Goal: Task Accomplishment & Management: Manage account settings

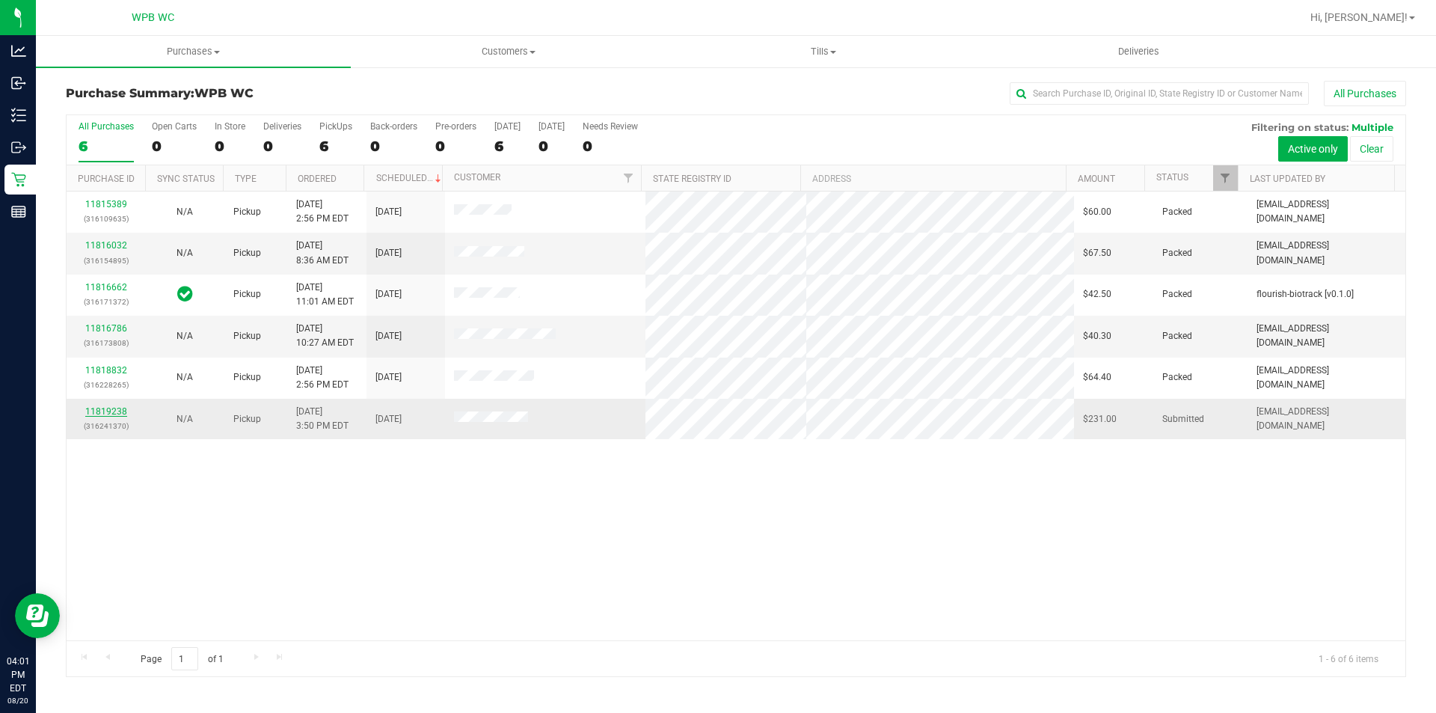
click at [120, 408] on link "11819238" at bounding box center [106, 411] width 42 height 10
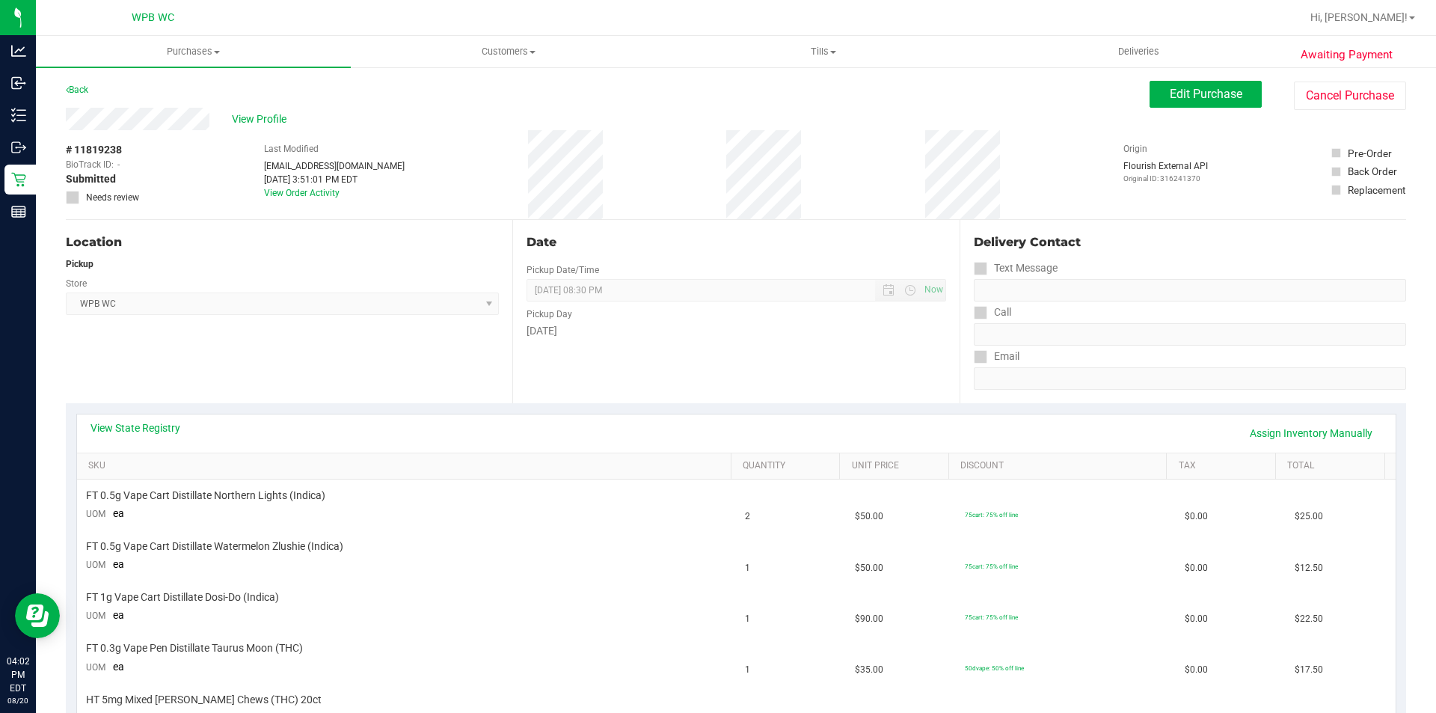
click at [276, 366] on div "Location Pickup Store WPB WC Select Store [PERSON_NAME][GEOGRAPHIC_DATA] [PERSO…" at bounding box center [289, 311] width 447 height 183
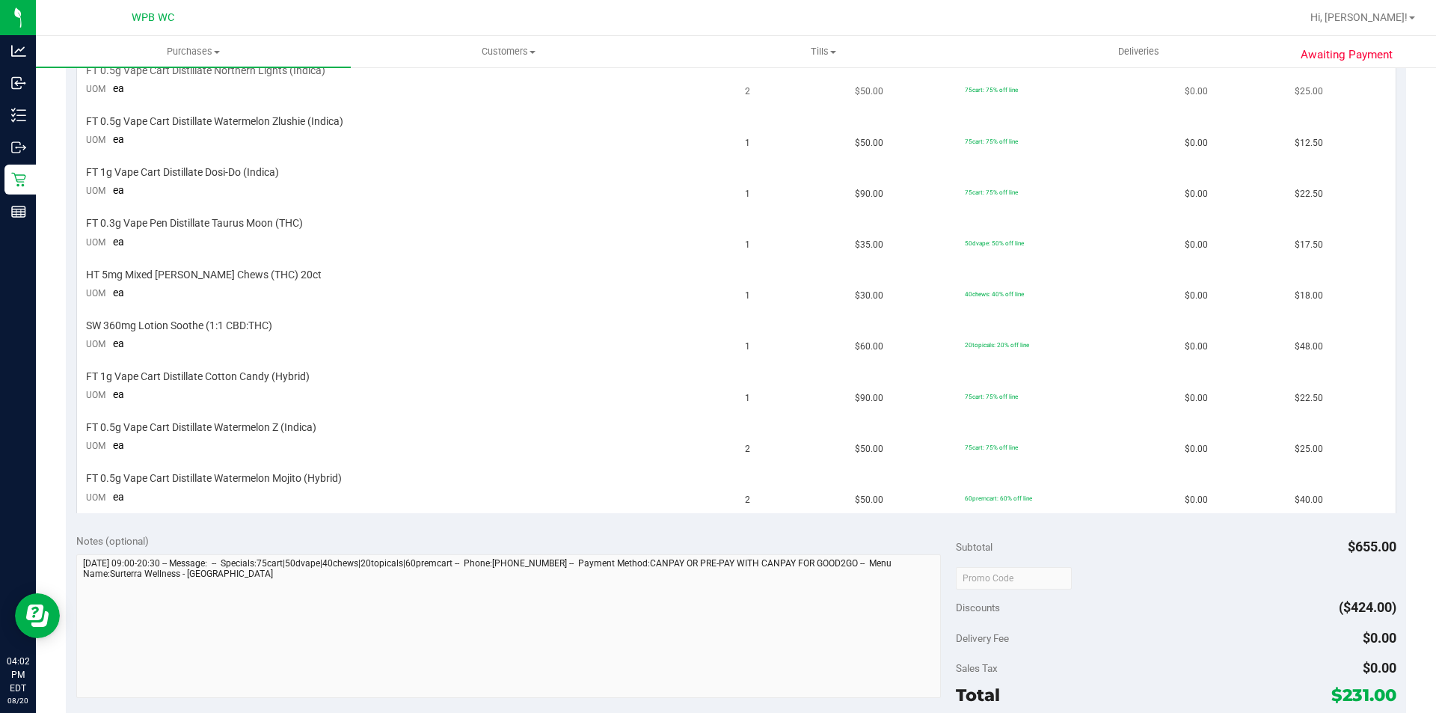
scroll to position [224, 0]
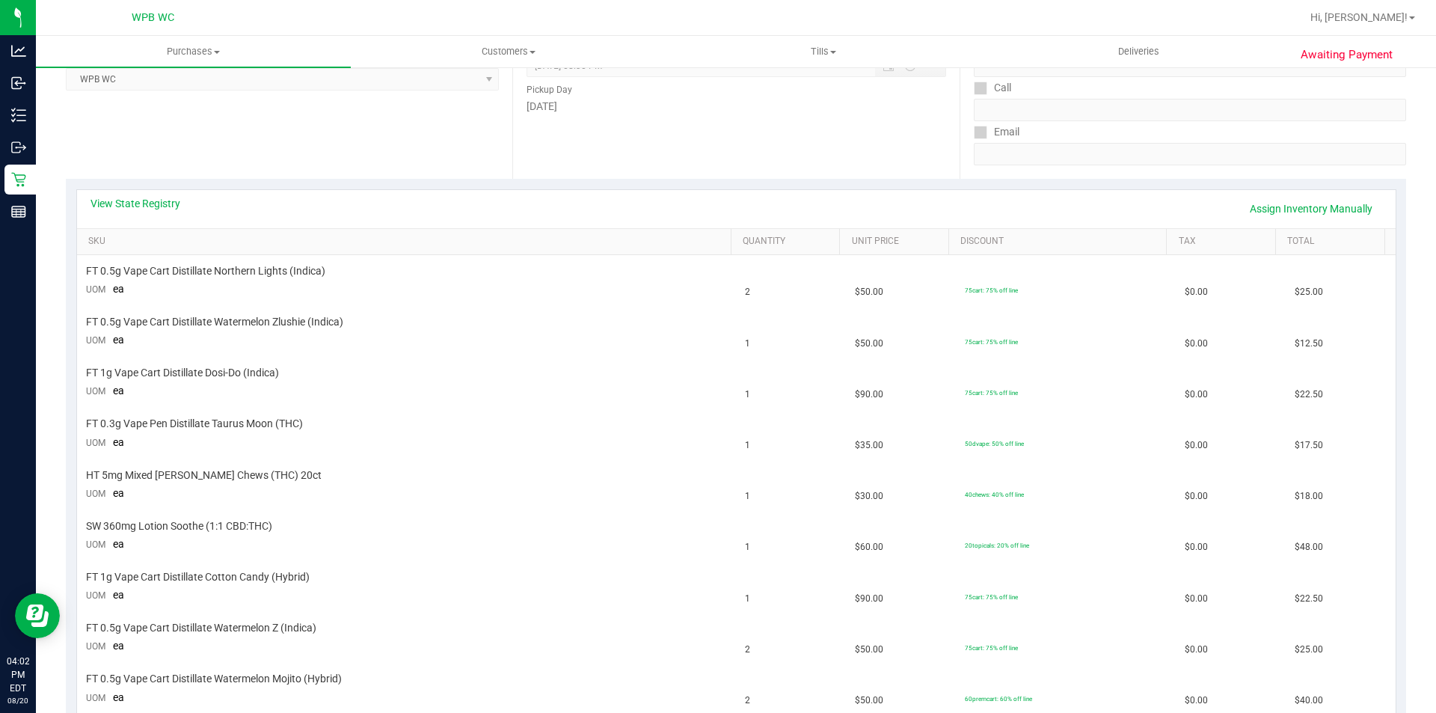
click at [142, 212] on div "View State Registry Assign Inventory Manually" at bounding box center [736, 208] width 1292 height 25
click at [144, 207] on link "View State Registry" at bounding box center [135, 203] width 90 height 15
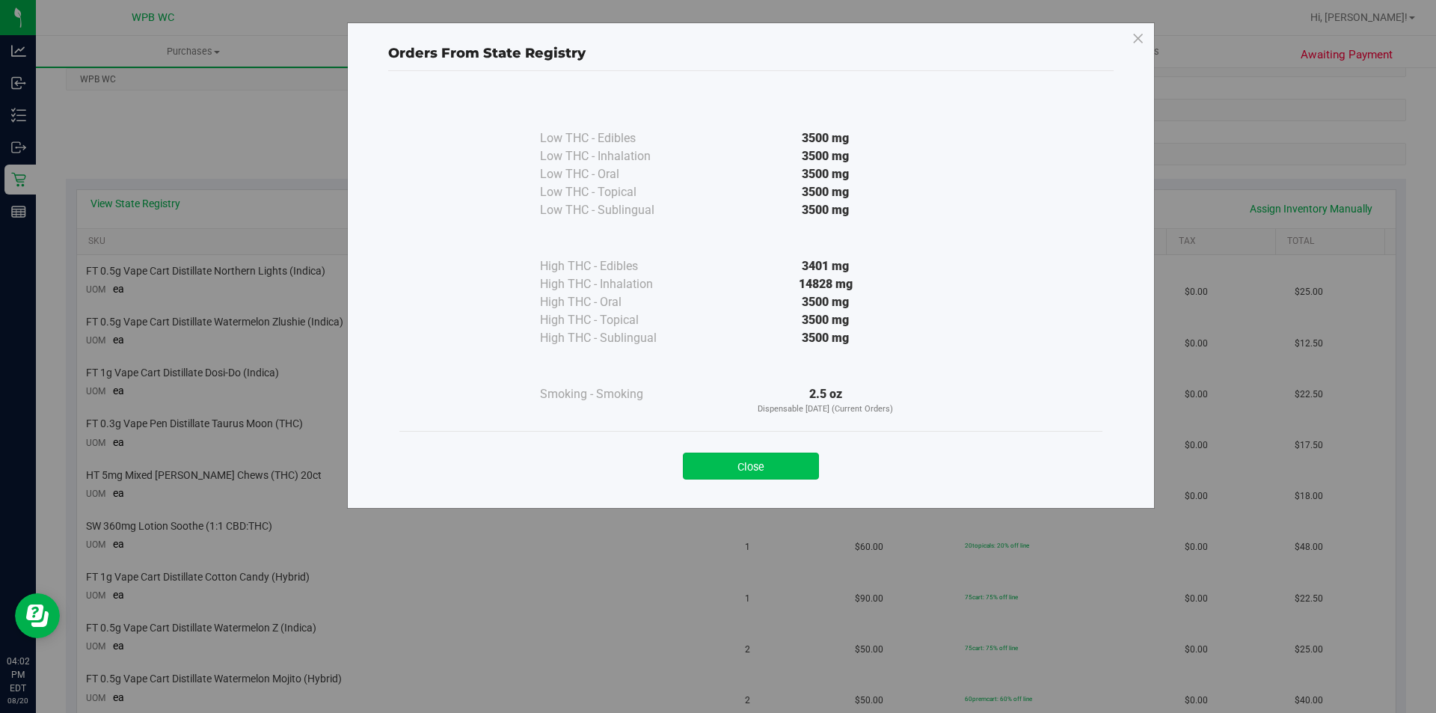
click at [720, 462] on button "Close" at bounding box center [751, 465] width 136 height 27
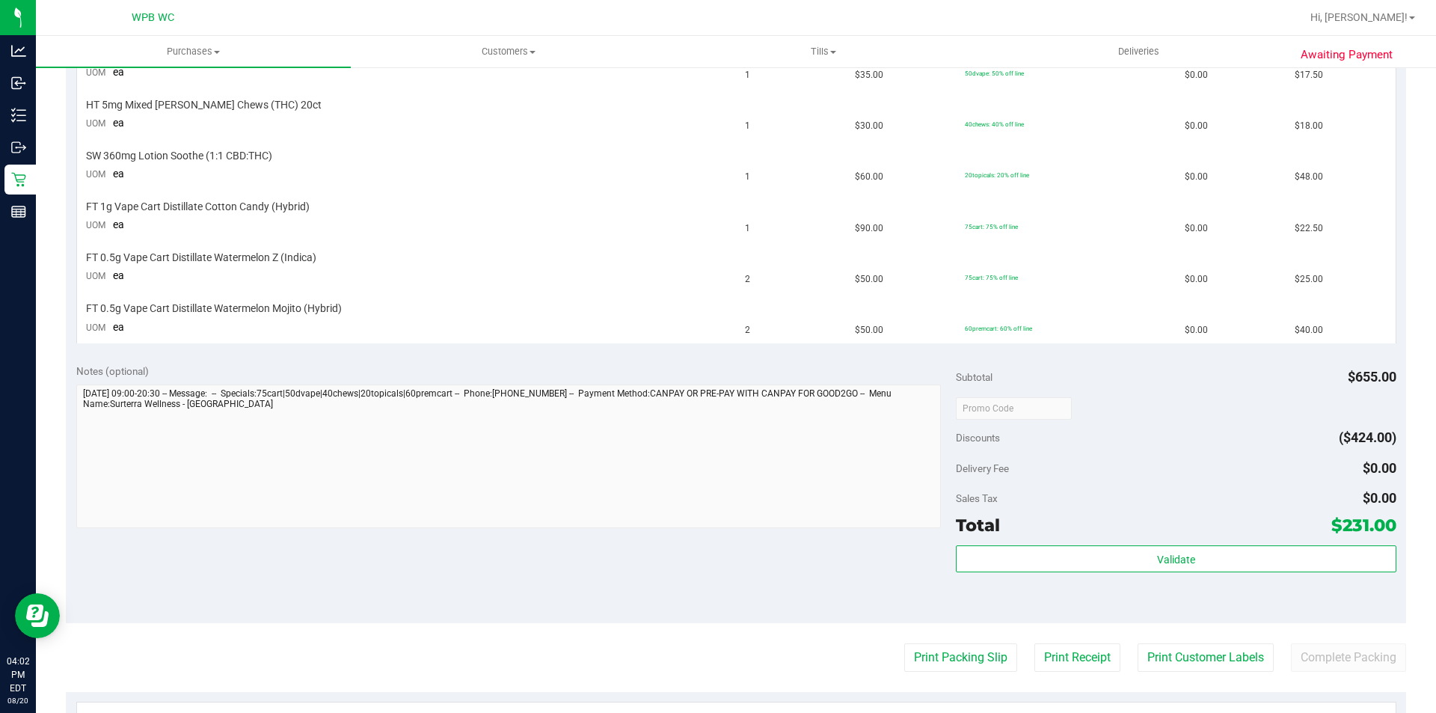
scroll to position [598, 0]
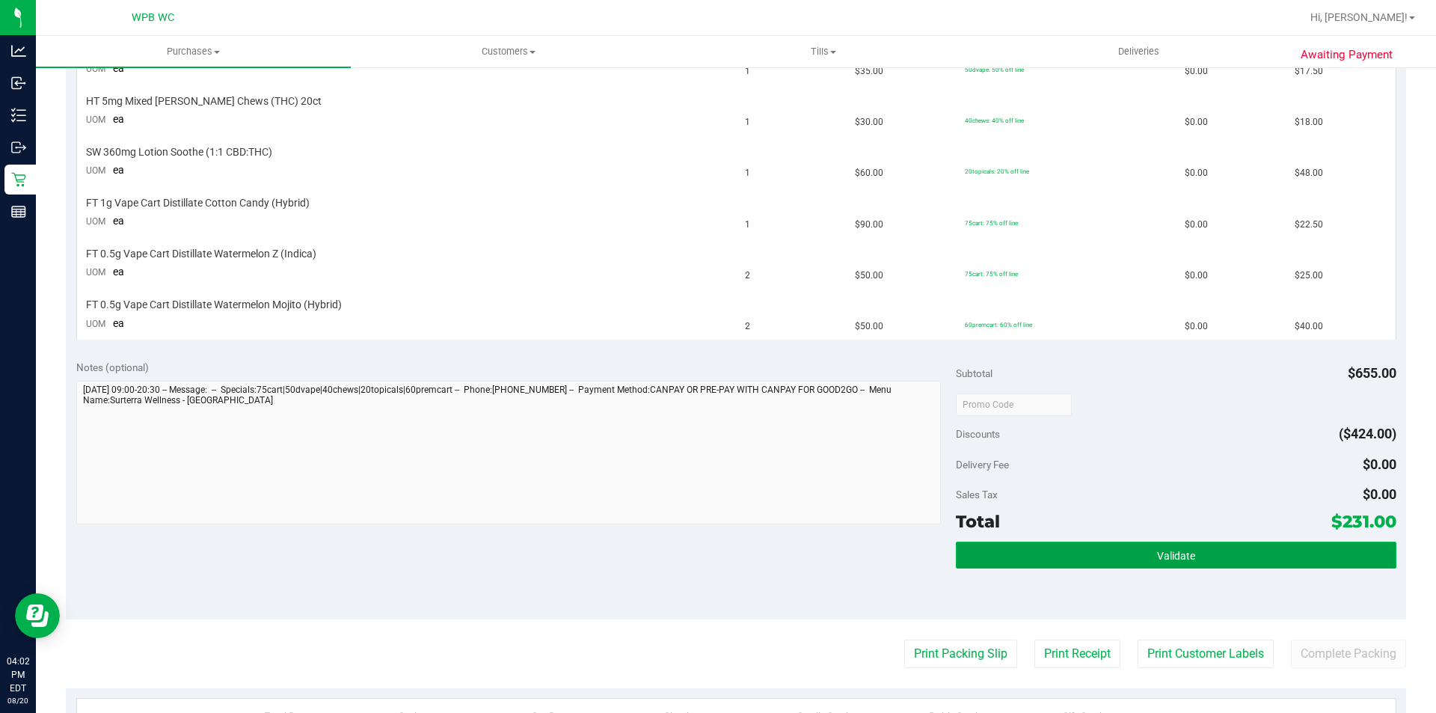
click at [1132, 552] on button "Validate" at bounding box center [1176, 554] width 440 height 27
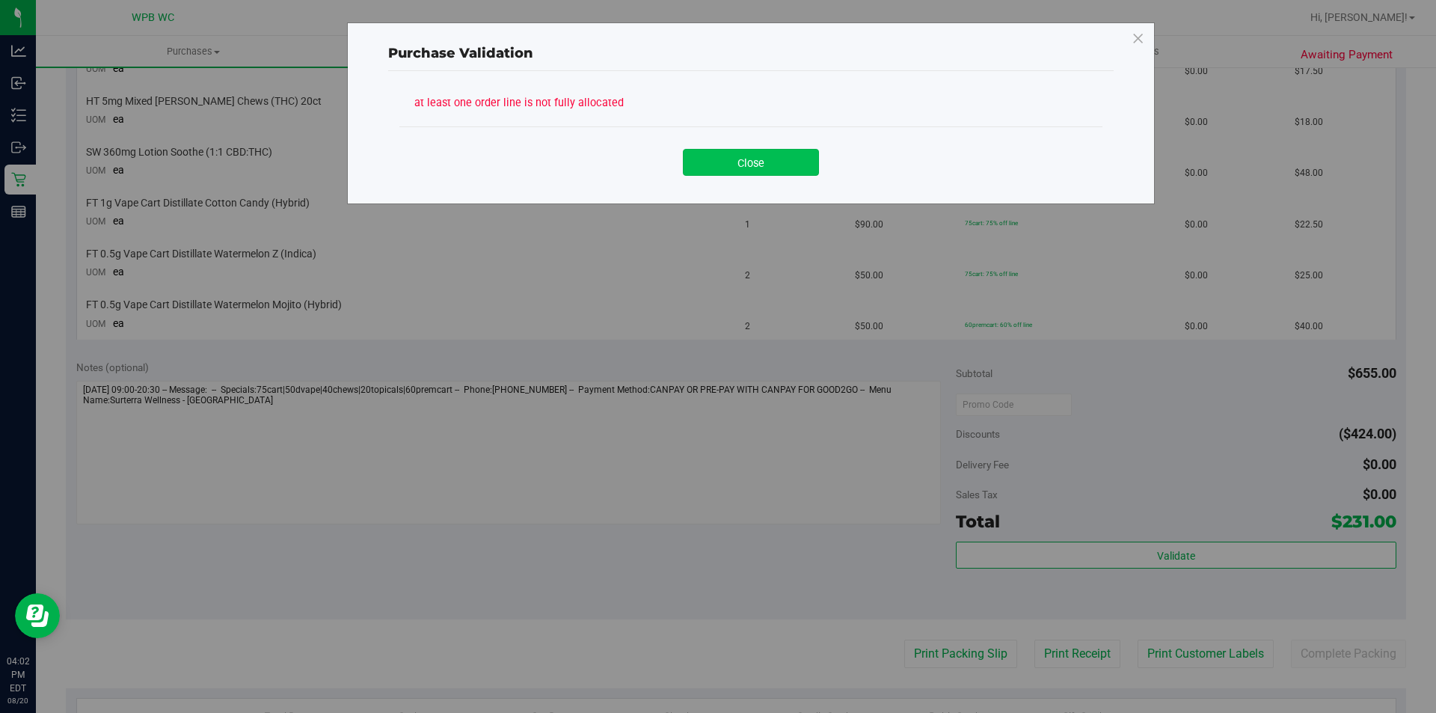
click at [765, 153] on button "Close" at bounding box center [751, 162] width 136 height 27
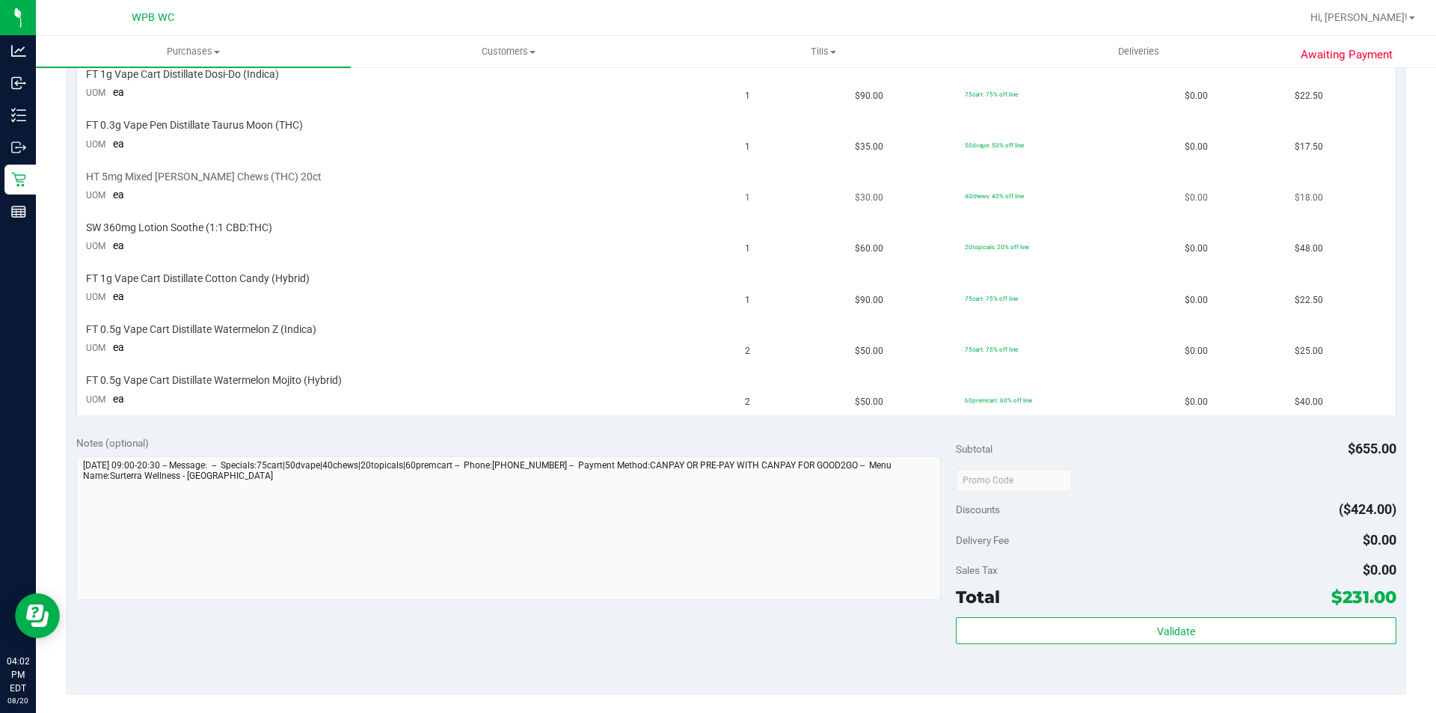
scroll to position [449, 0]
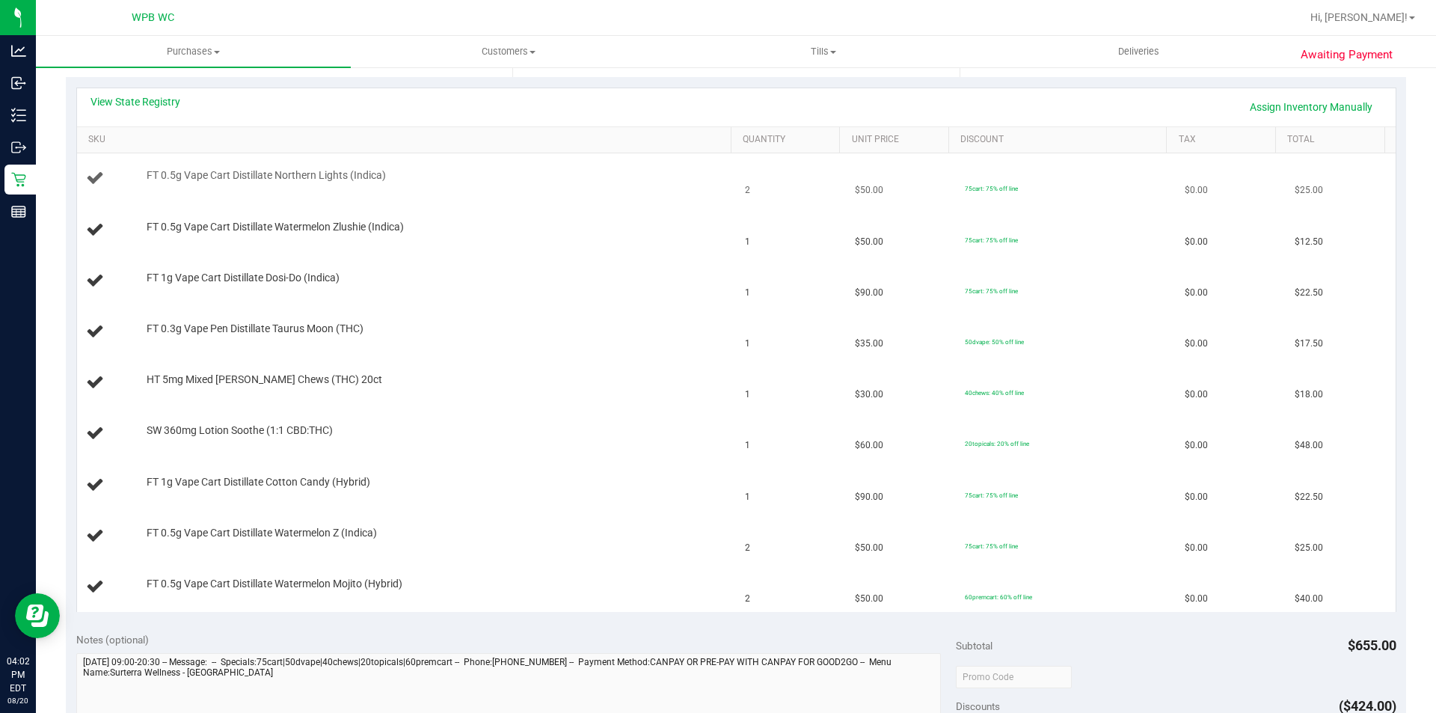
scroll to position [299, 0]
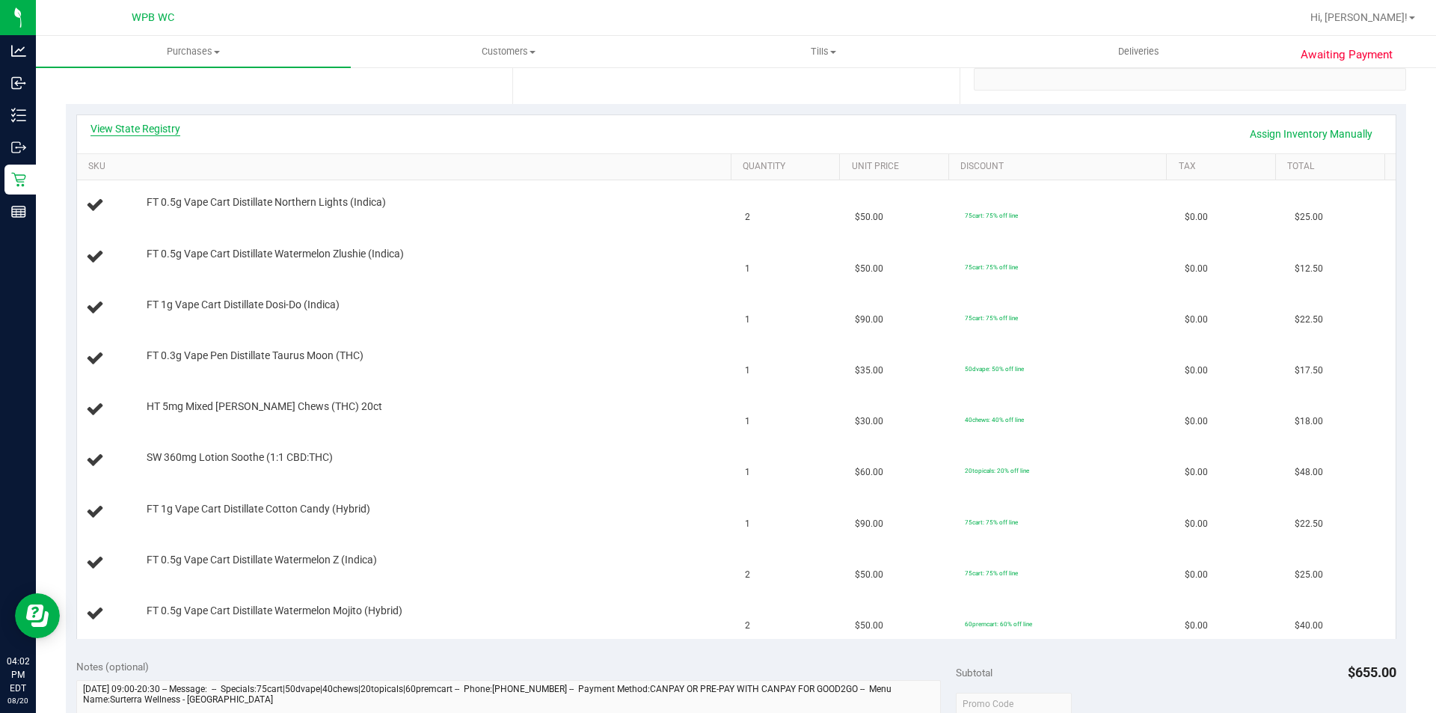
click at [147, 126] on link "View State Registry" at bounding box center [135, 128] width 90 height 15
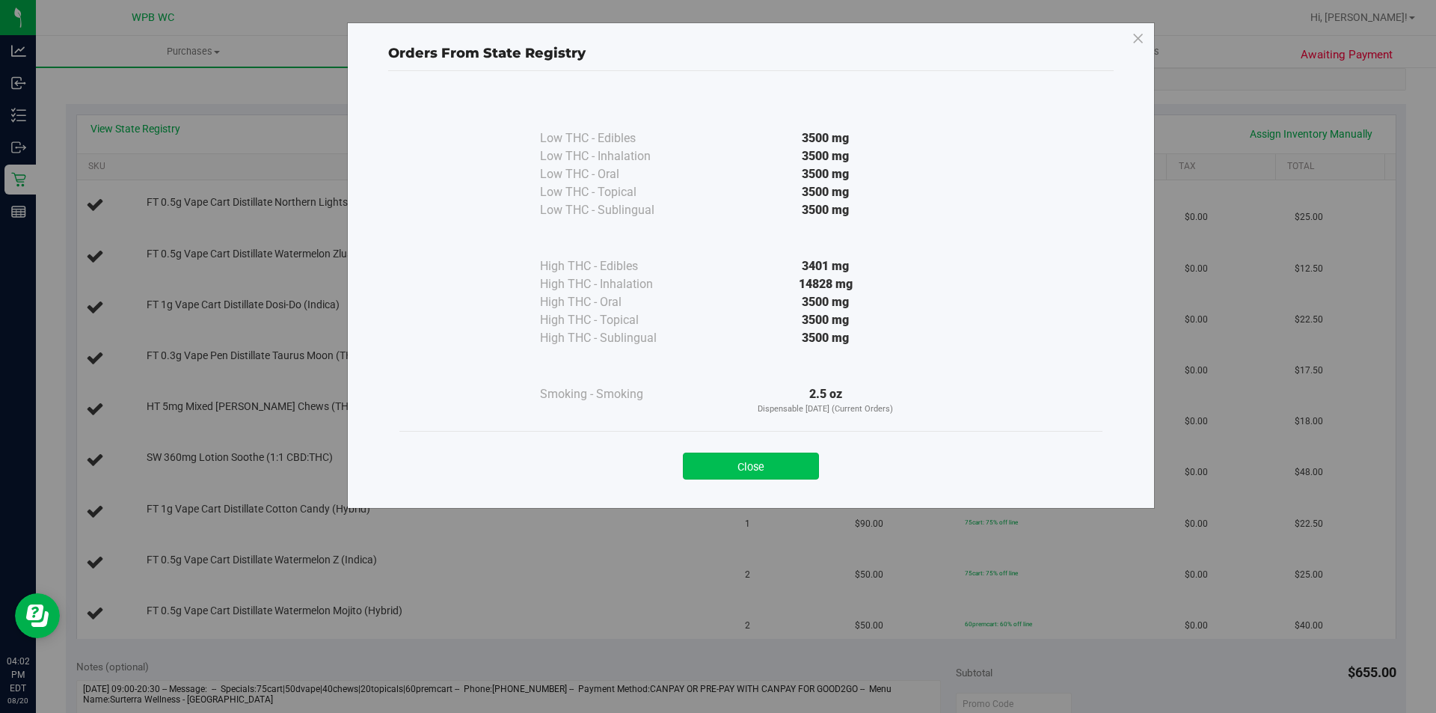
click at [799, 470] on button "Close" at bounding box center [751, 465] width 136 height 27
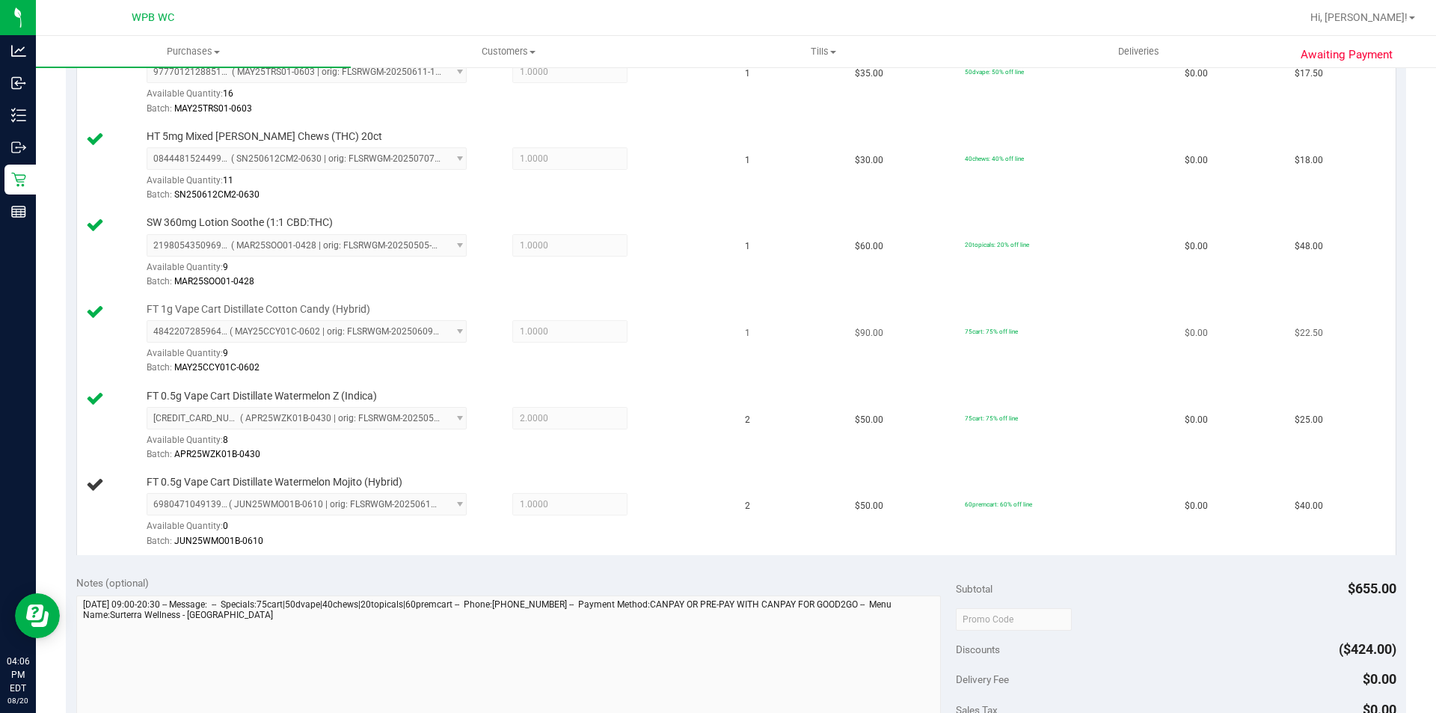
scroll to position [1151, 0]
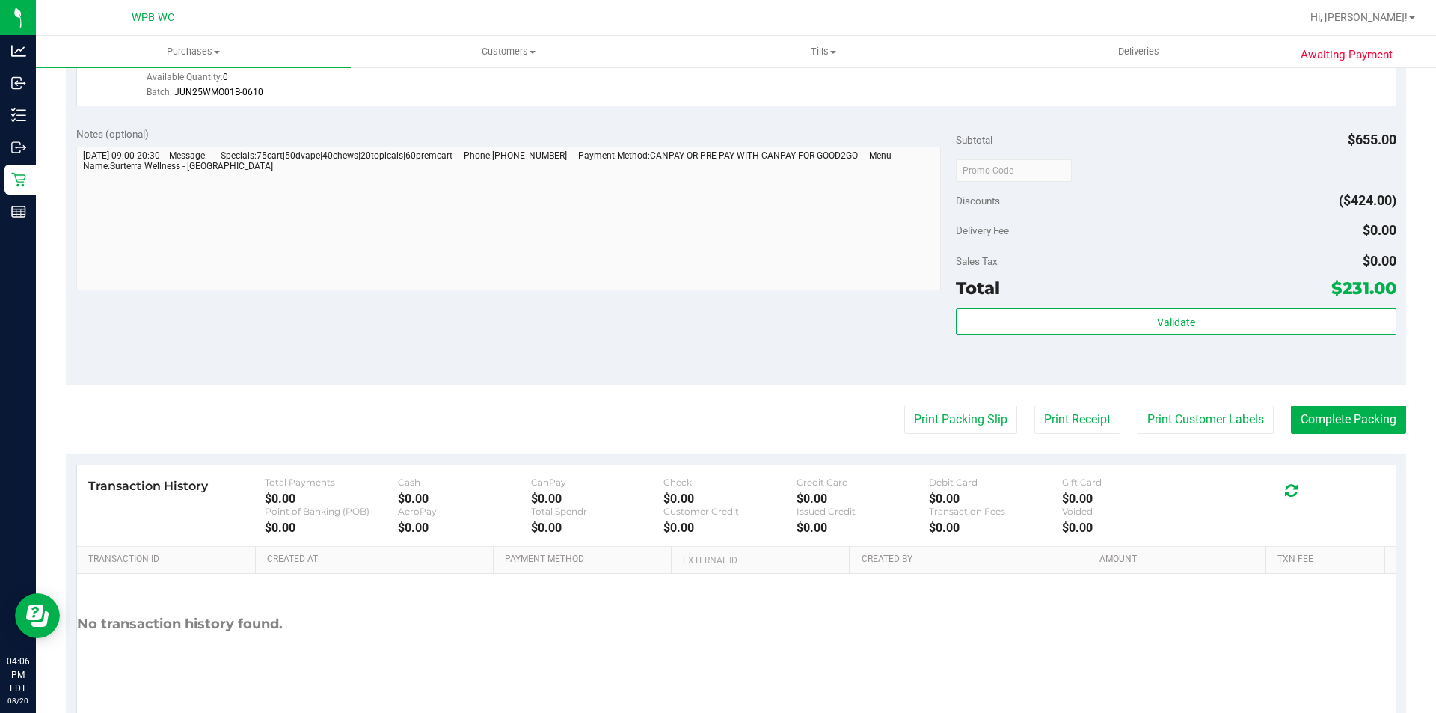
click at [851, 333] on div "Notes (optional) Subtotal $655.00 Discounts ($424.00) Delivery Fee $0.00 Sales …" at bounding box center [736, 250] width 1340 height 269
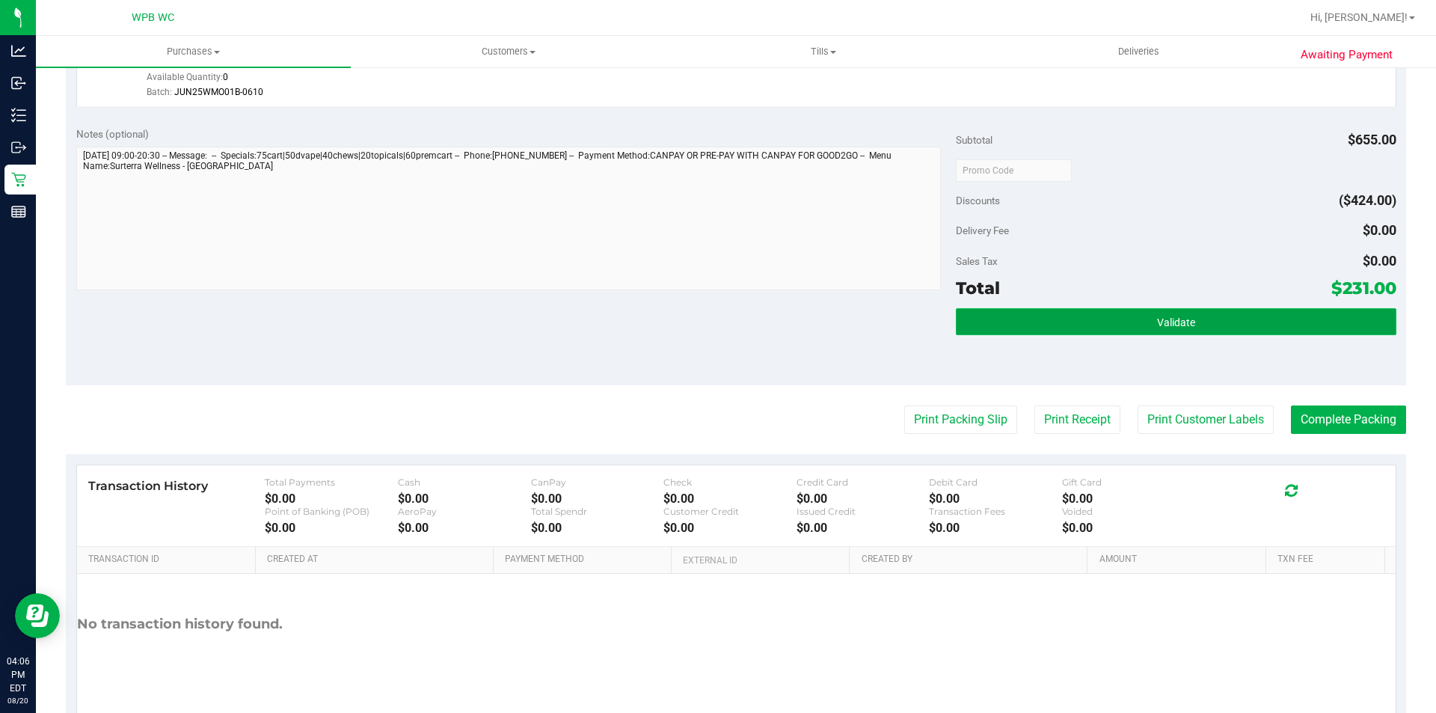
click at [978, 332] on button "Validate" at bounding box center [1176, 321] width 440 height 27
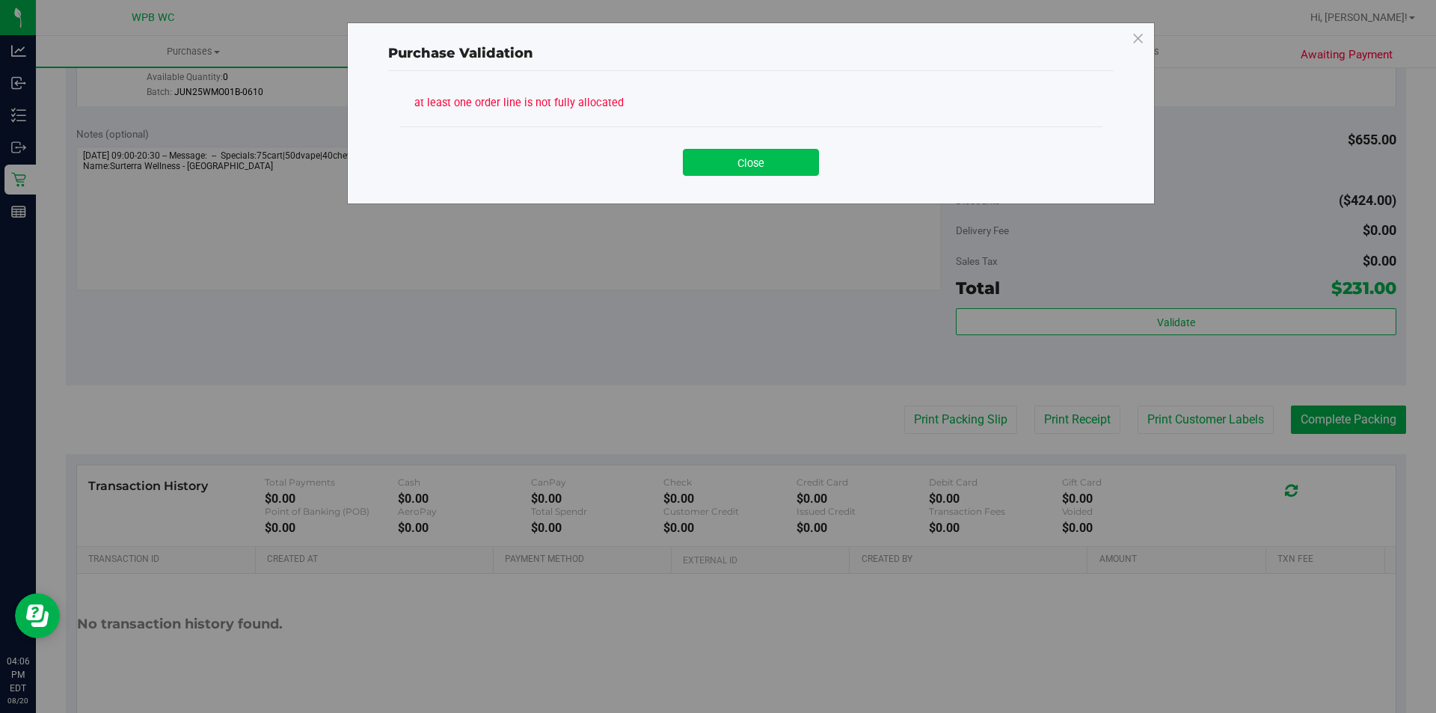
click at [711, 162] on button "Close" at bounding box center [751, 162] width 136 height 27
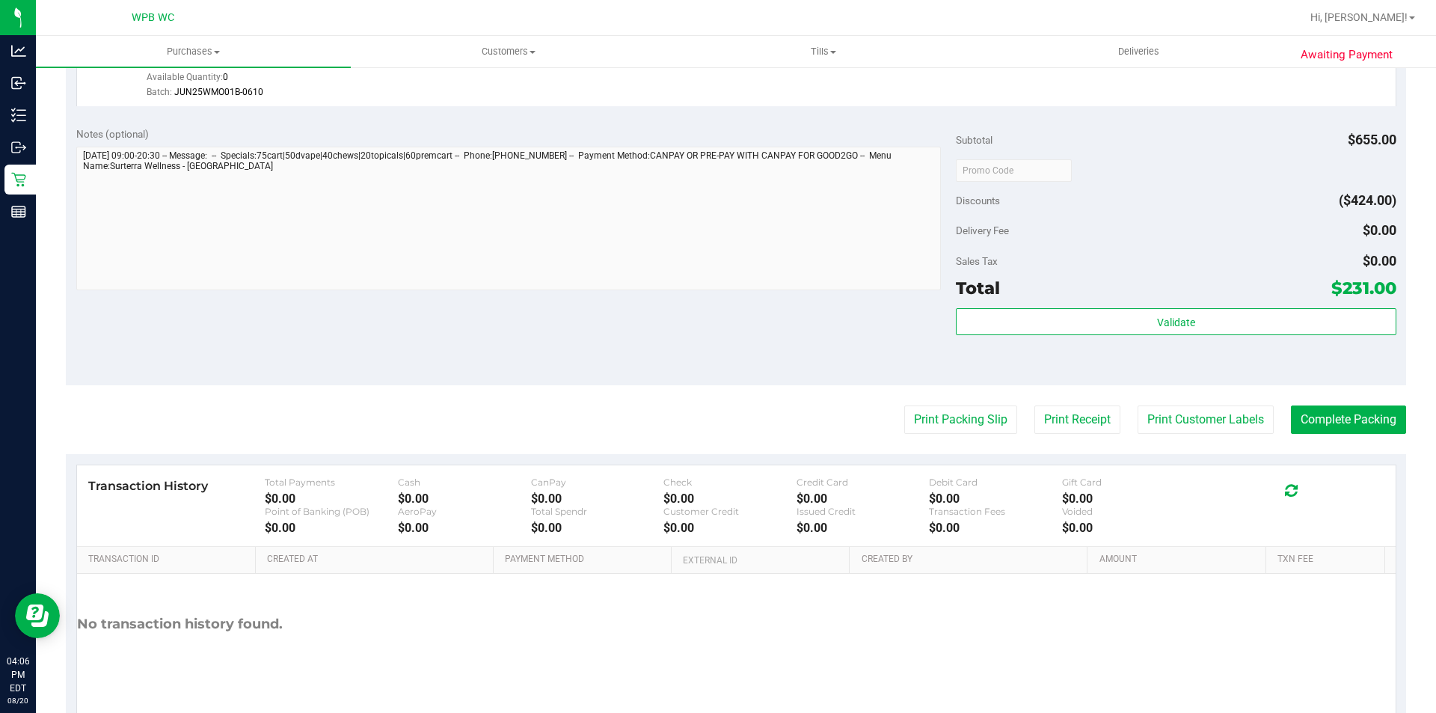
click at [904, 423] on button "Print Packing Slip" at bounding box center [960, 419] width 113 height 28
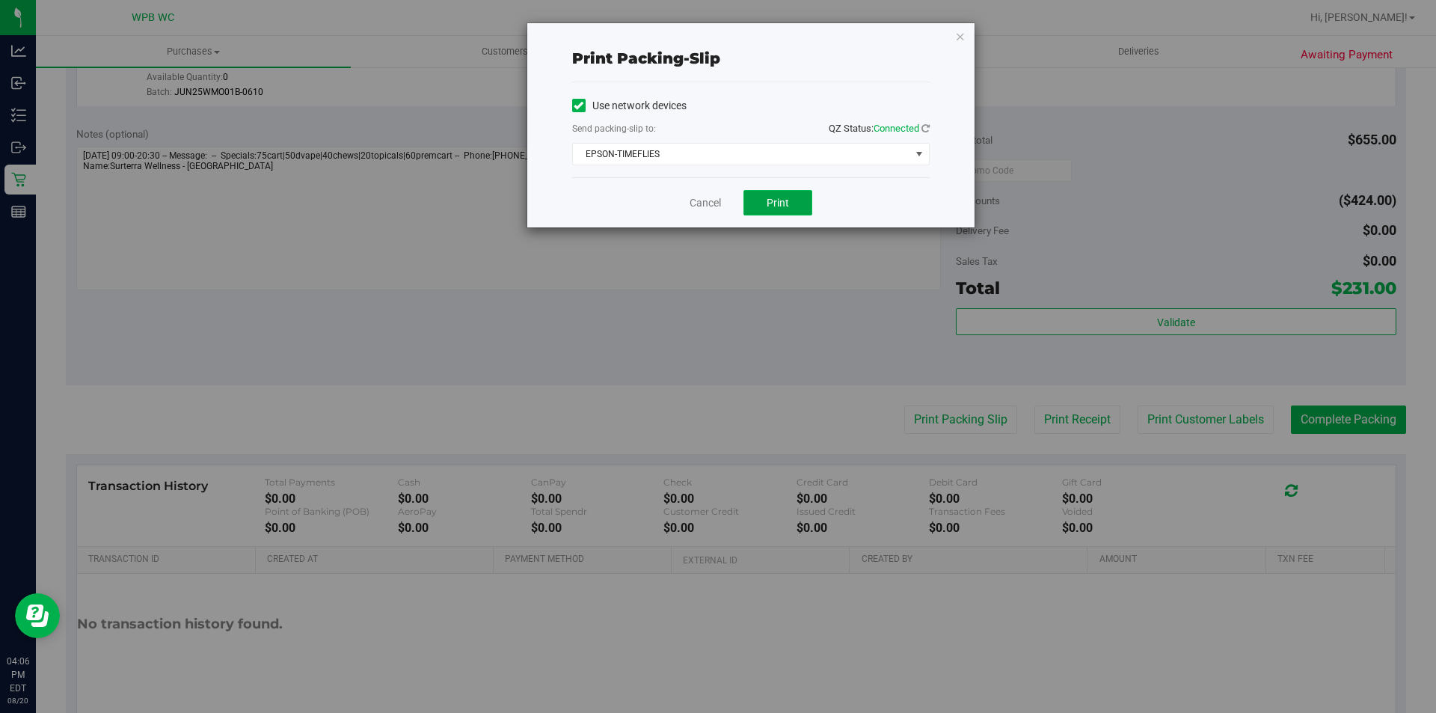
click at [795, 206] on button "Print" at bounding box center [777, 202] width 69 height 25
click at [707, 206] on link "Cancel" at bounding box center [705, 203] width 31 height 16
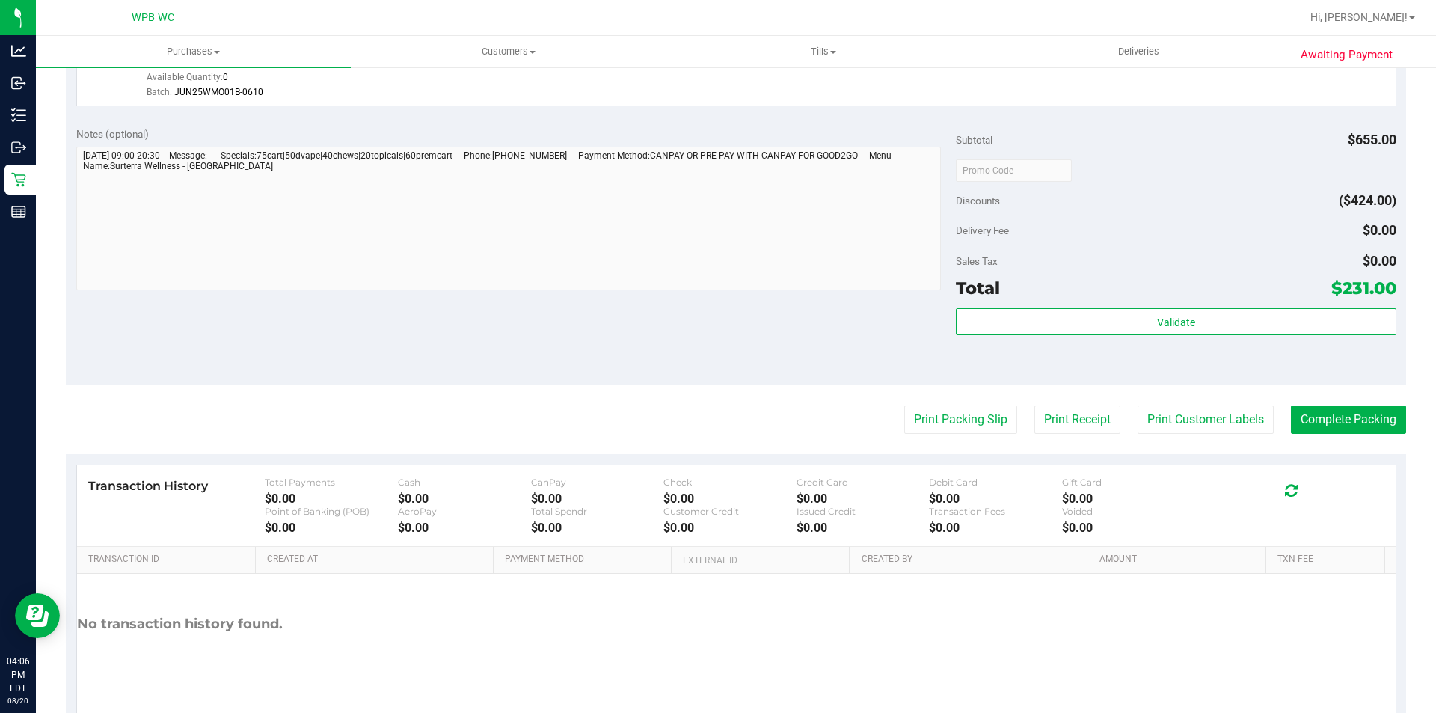
click at [376, 351] on div "Notes (optional) Subtotal $655.00 Discounts ($424.00) Delivery Fee $0.00 Sales …" at bounding box center [736, 250] width 1340 height 269
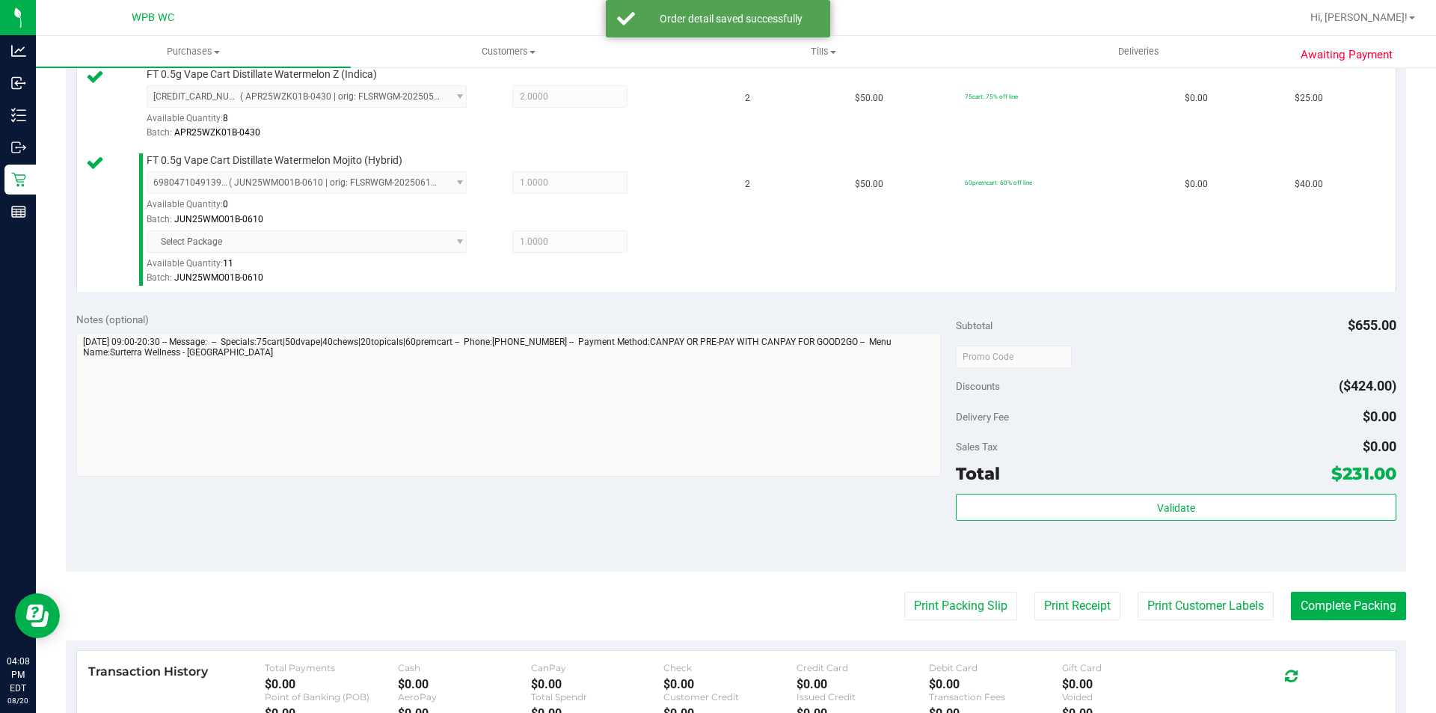
scroll to position [1226, 0]
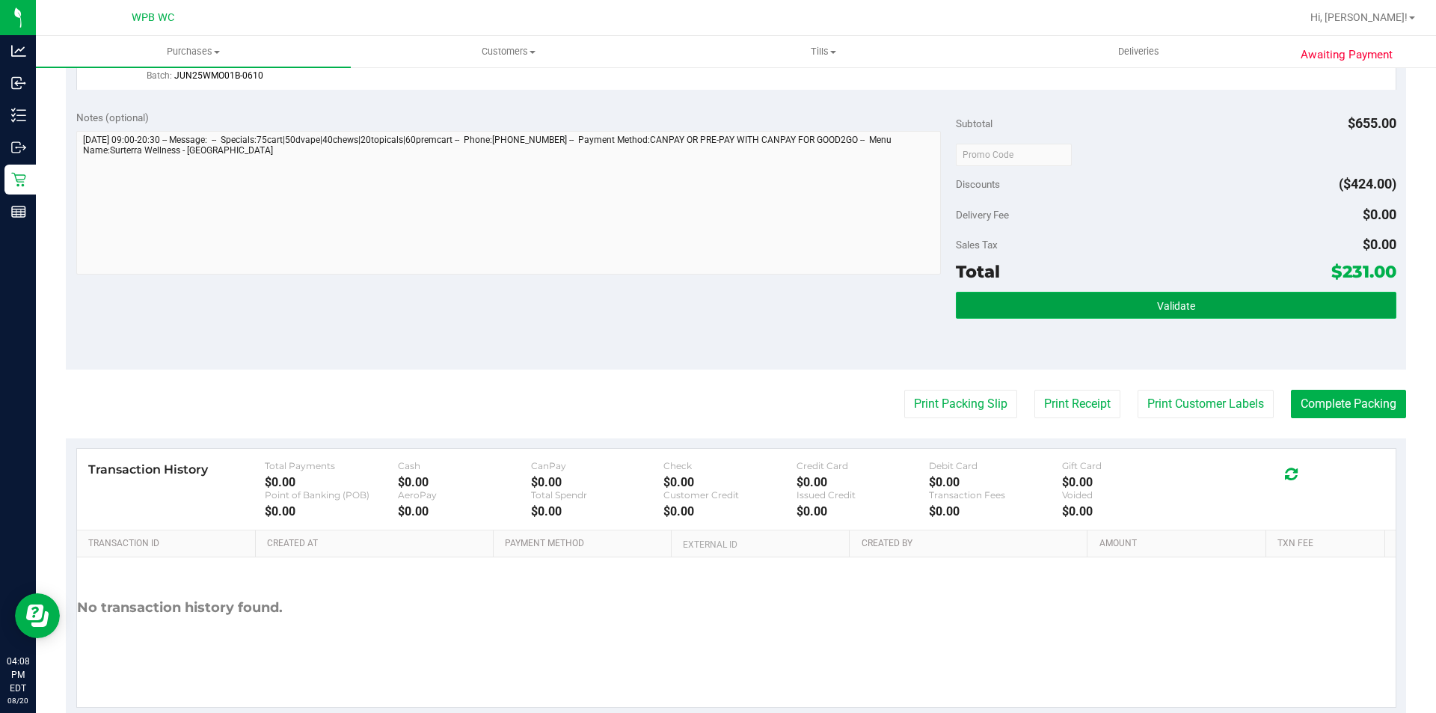
click at [1076, 313] on button "Validate" at bounding box center [1176, 305] width 440 height 27
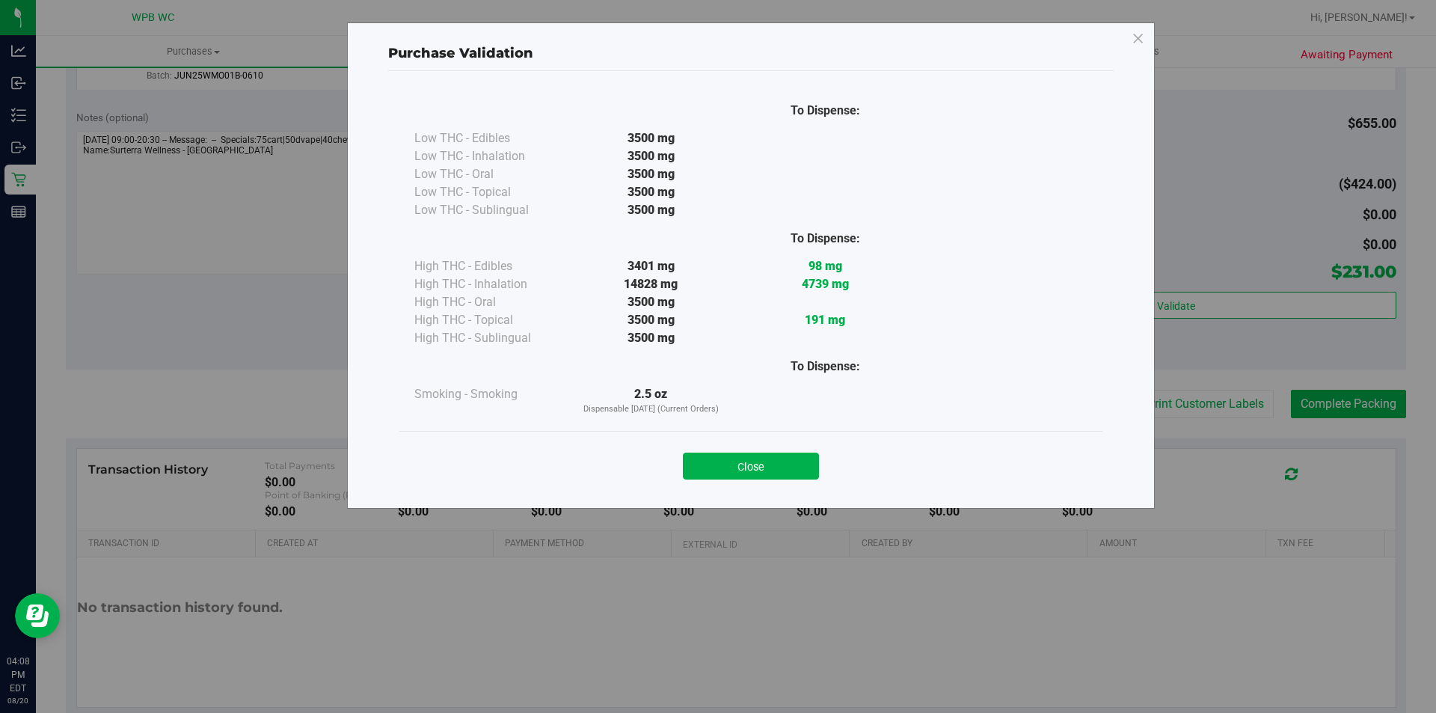
click at [776, 450] on div "Close" at bounding box center [751, 461] width 681 height 37
click at [782, 476] on button "Close" at bounding box center [751, 465] width 136 height 27
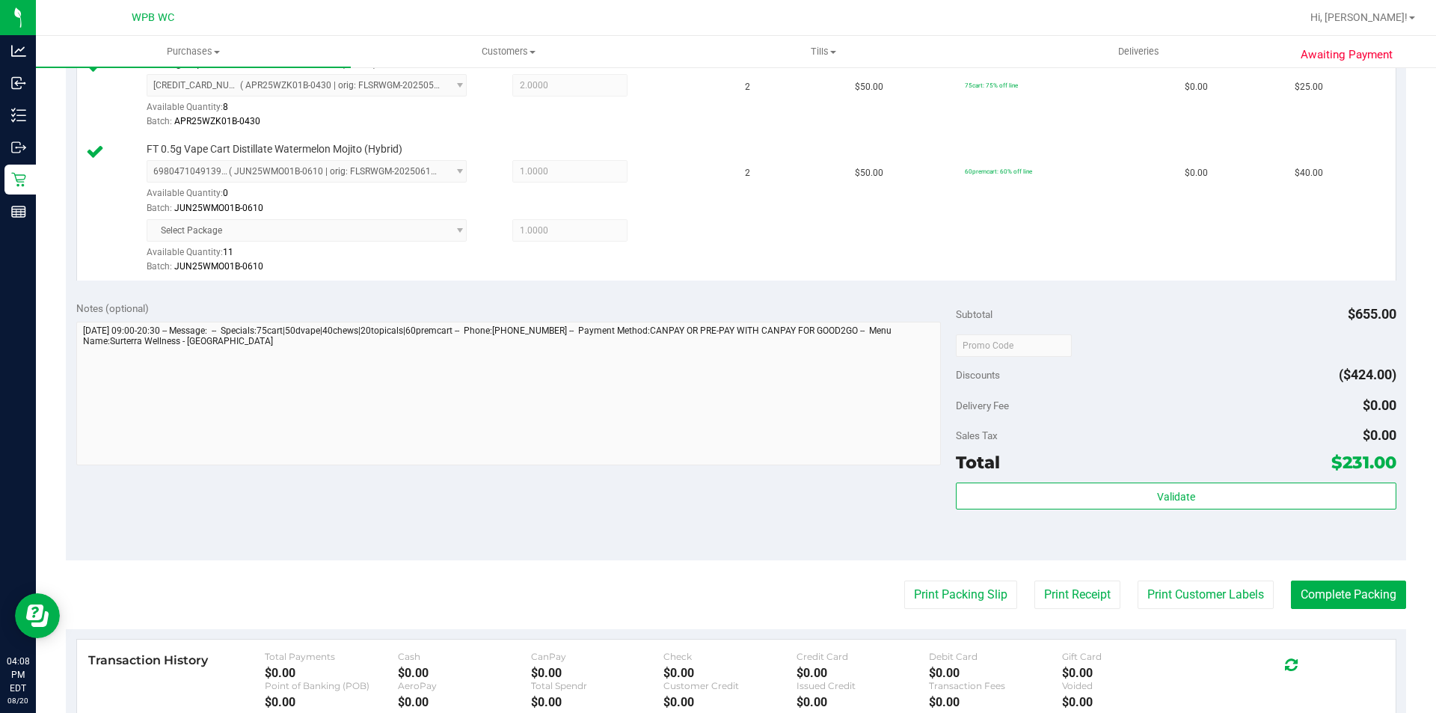
scroll to position [1261, 0]
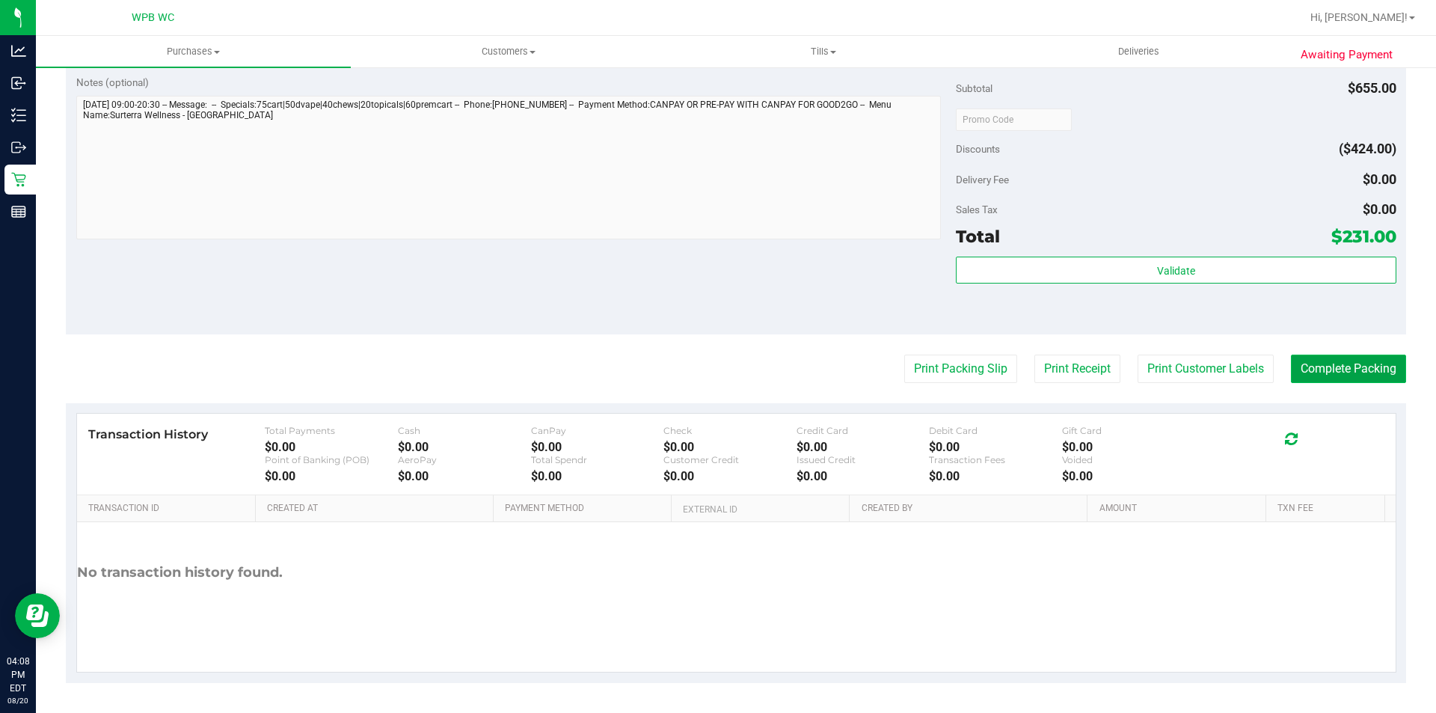
click at [1358, 370] on button "Complete Packing" at bounding box center [1348, 369] width 115 height 28
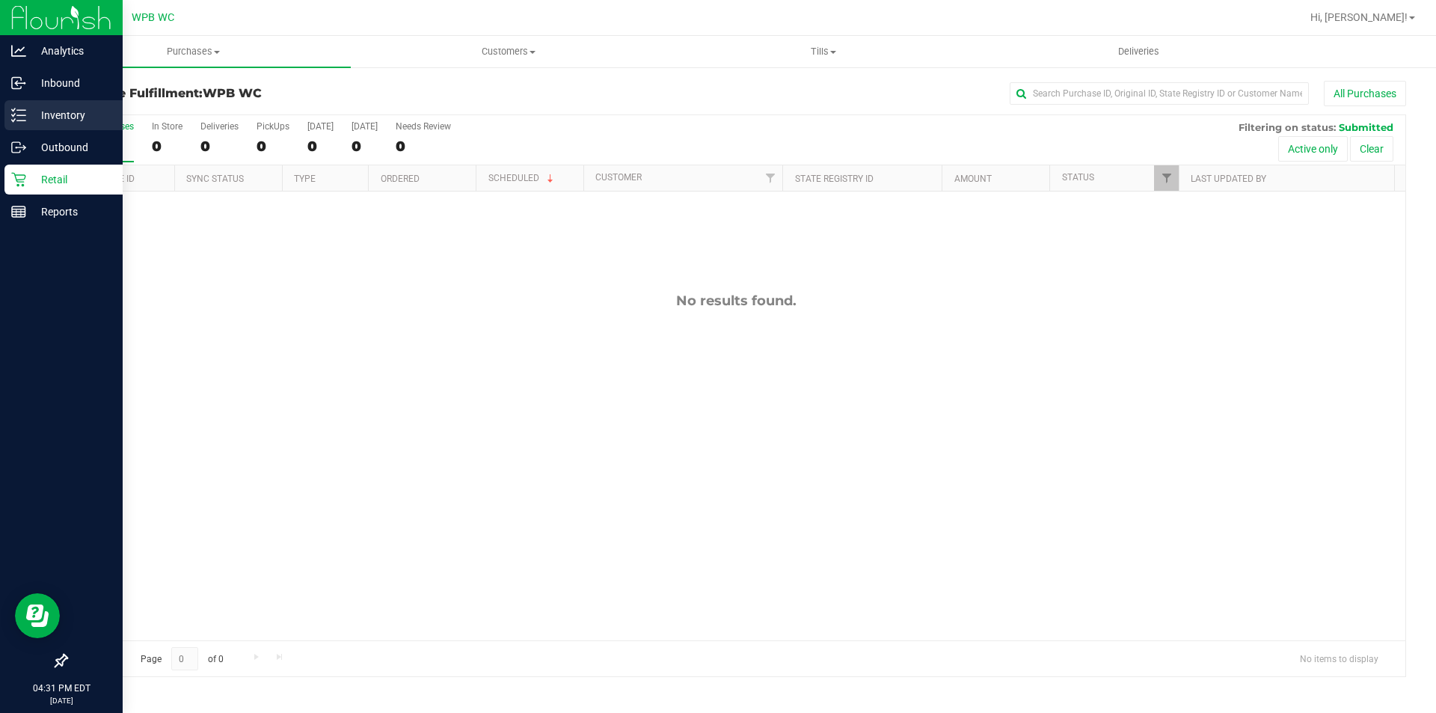
click at [21, 108] on icon at bounding box center [18, 115] width 15 height 15
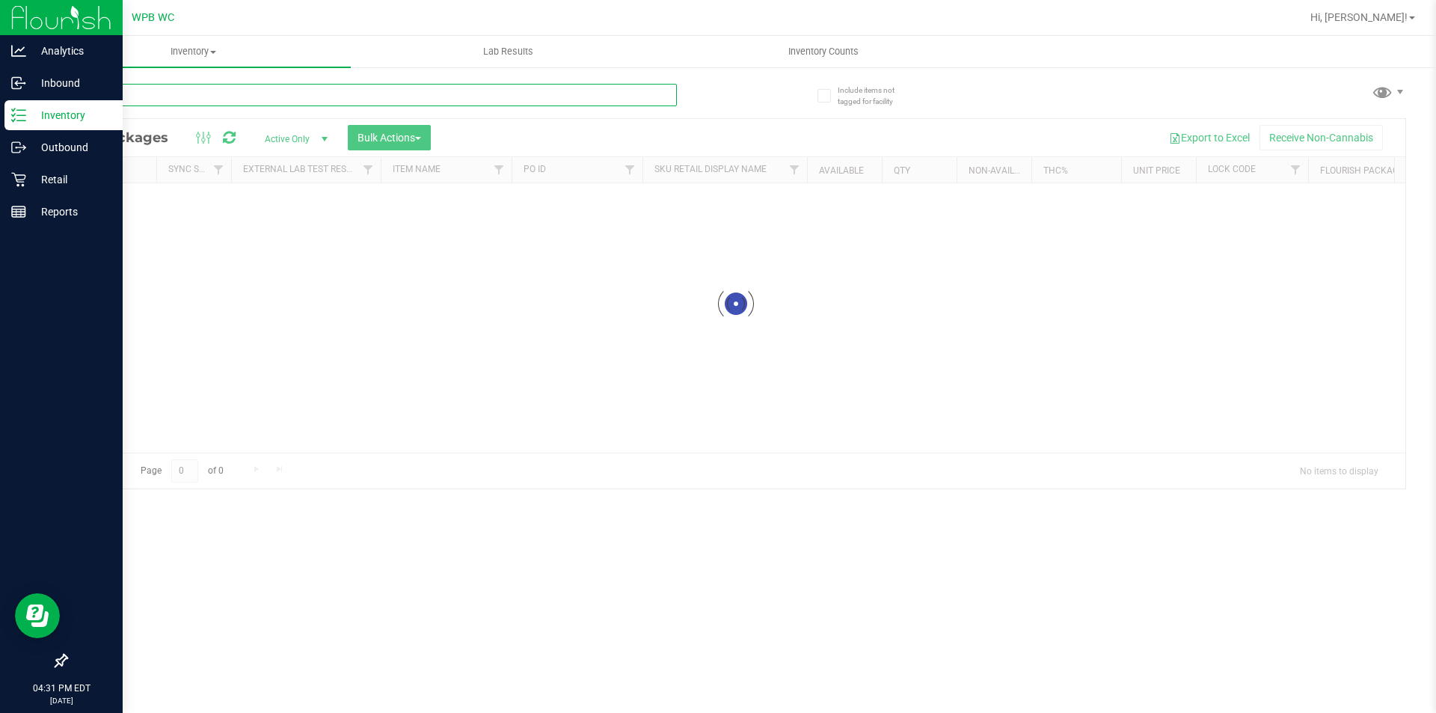
click at [189, 92] on div "Inventory All packages All inventory Waste log Create inventory Lab Results Inv…" at bounding box center [736, 374] width 1400 height 677
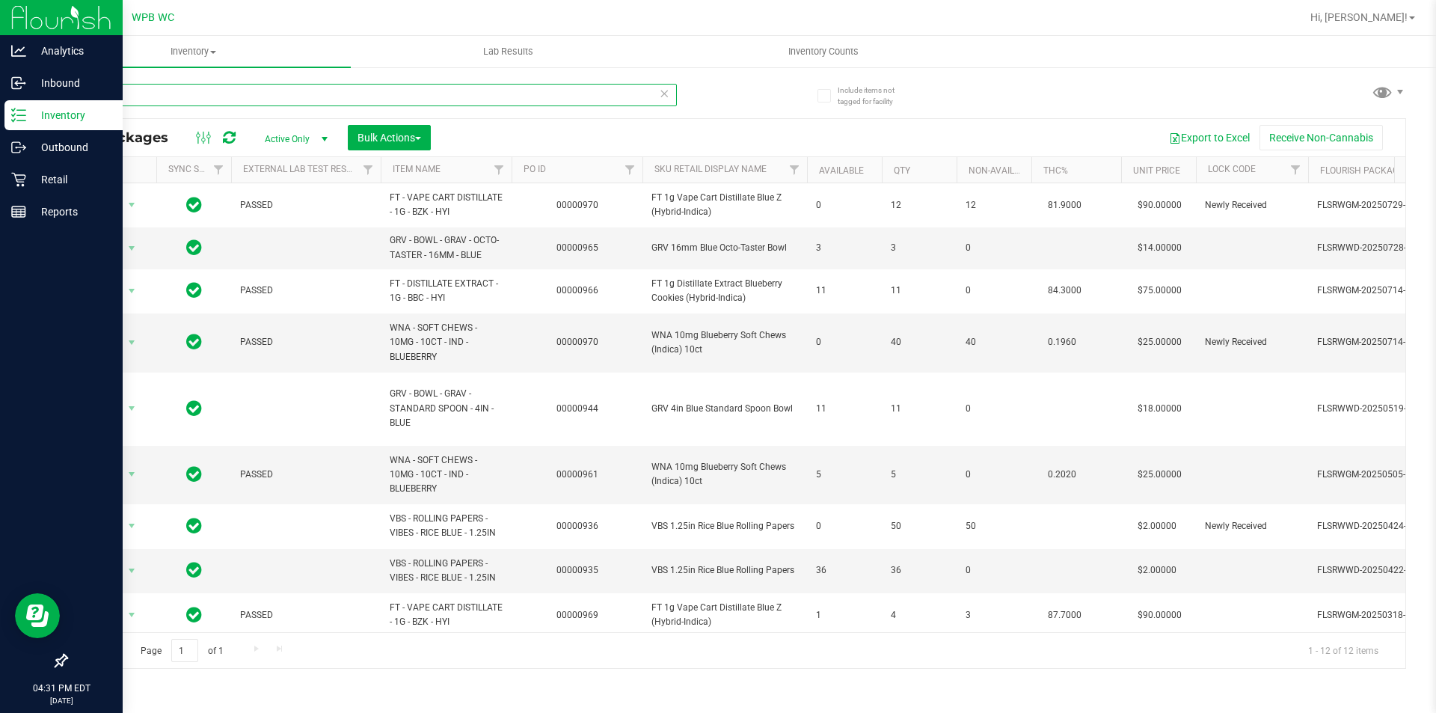
type input "blue"
click at [29, 209] on p "Reports" at bounding box center [71, 212] width 90 height 18
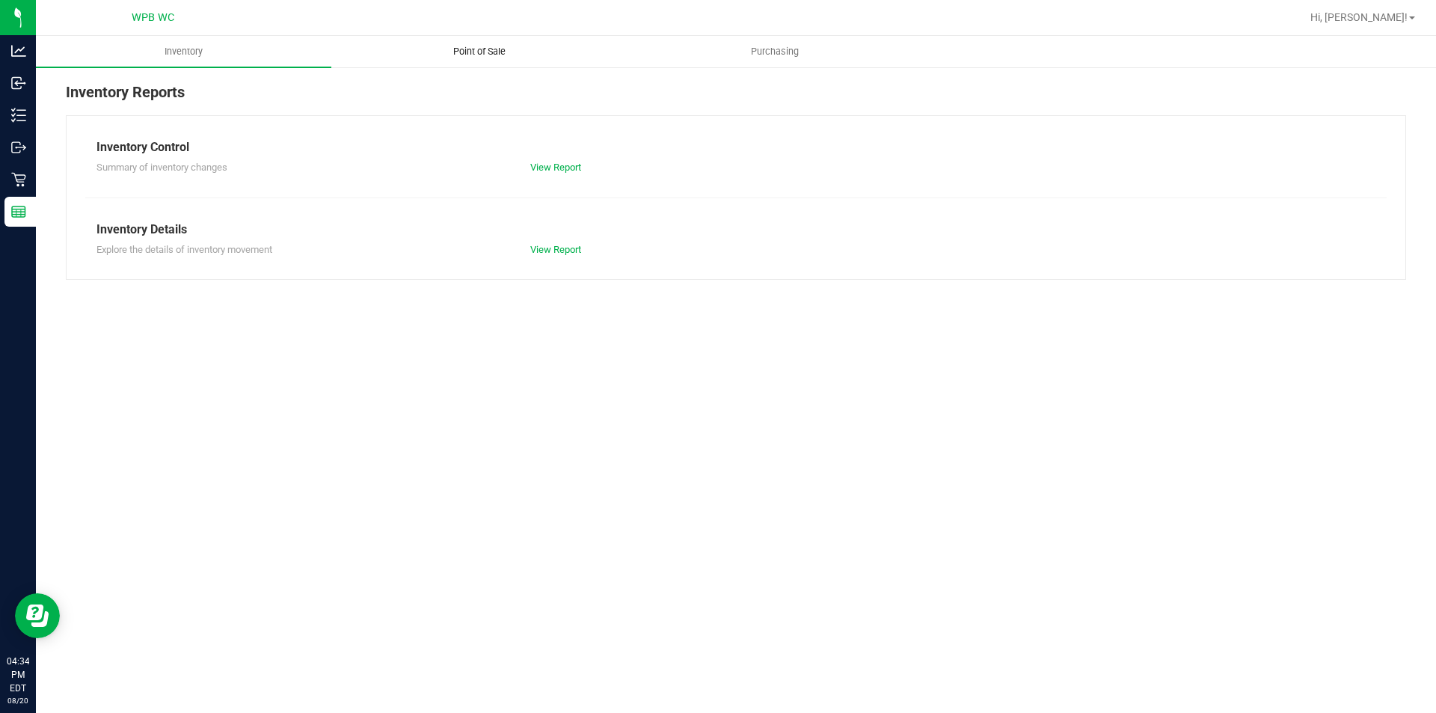
click at [464, 52] on span "Point of Sale" at bounding box center [479, 51] width 93 height 13
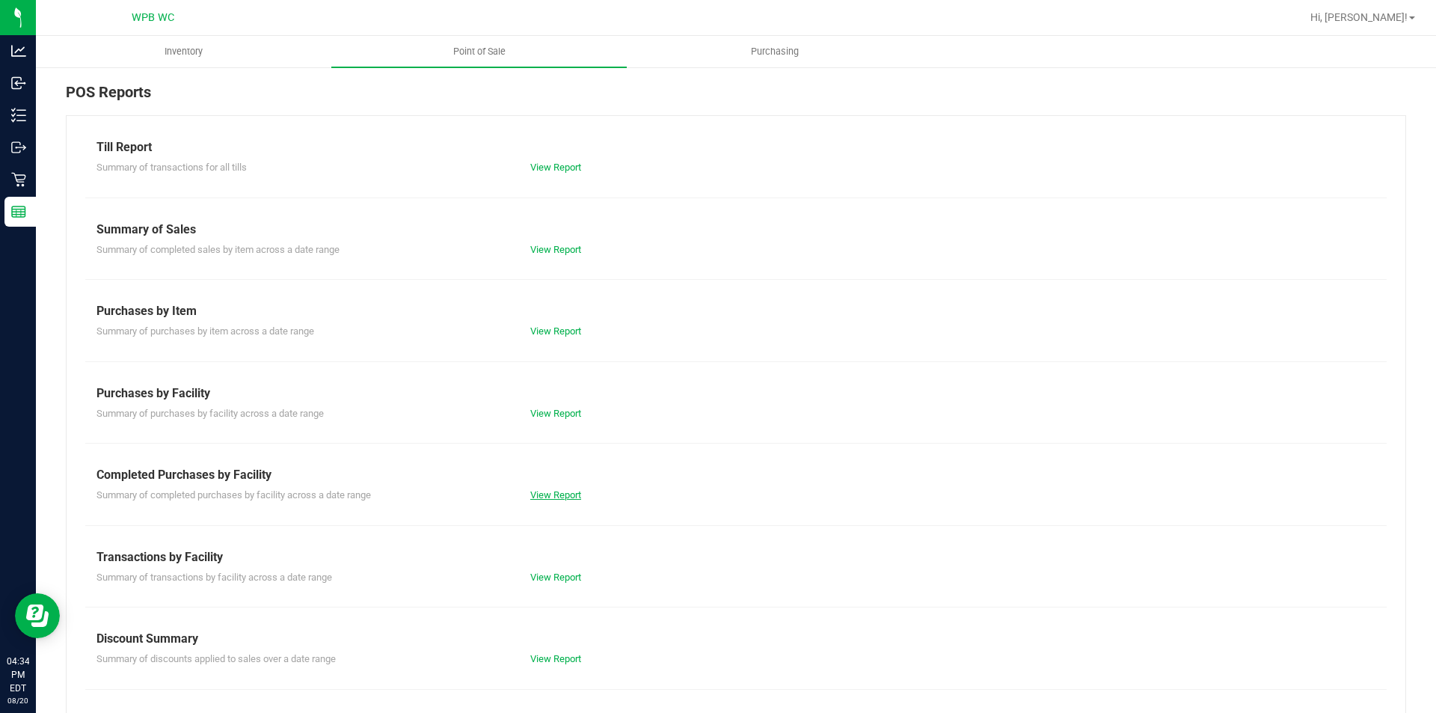
click at [568, 492] on link "View Report" at bounding box center [555, 494] width 51 height 11
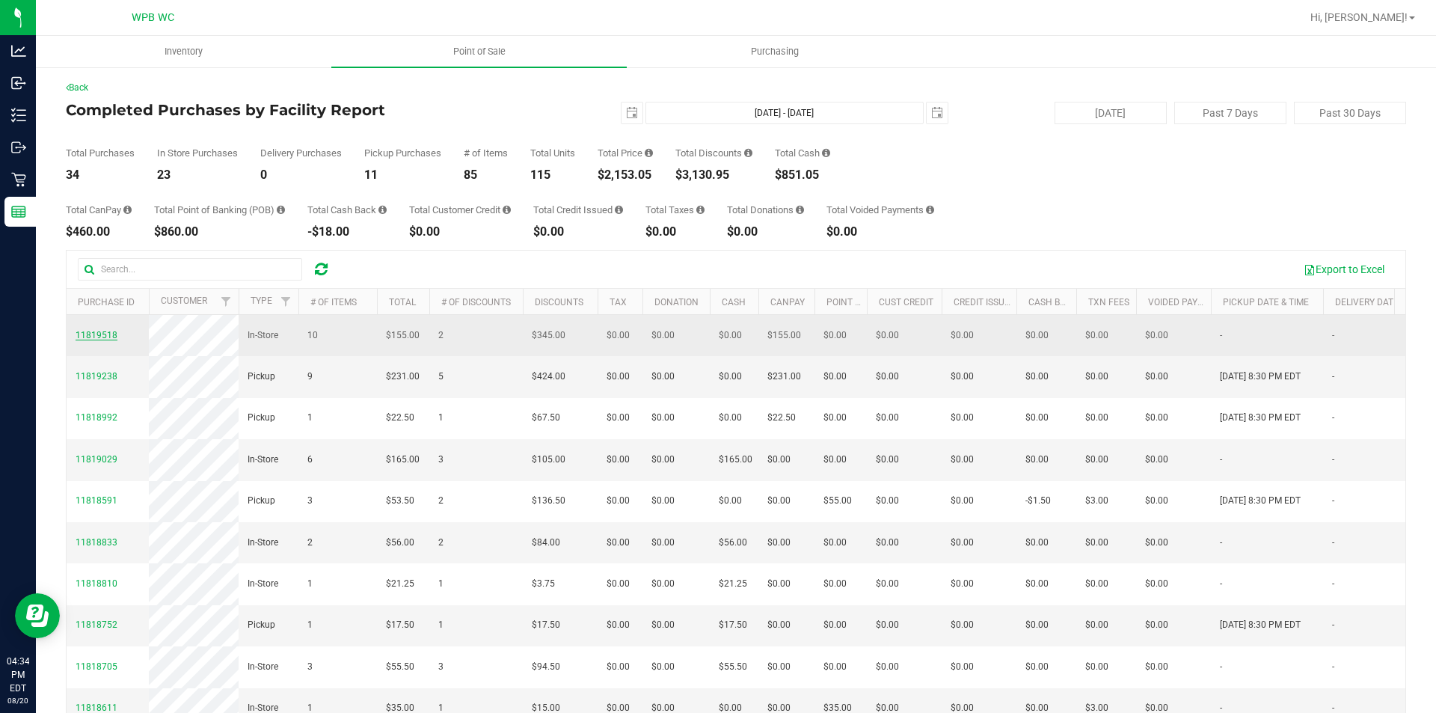
click at [111, 338] on span "11819518" at bounding box center [97, 335] width 42 height 10
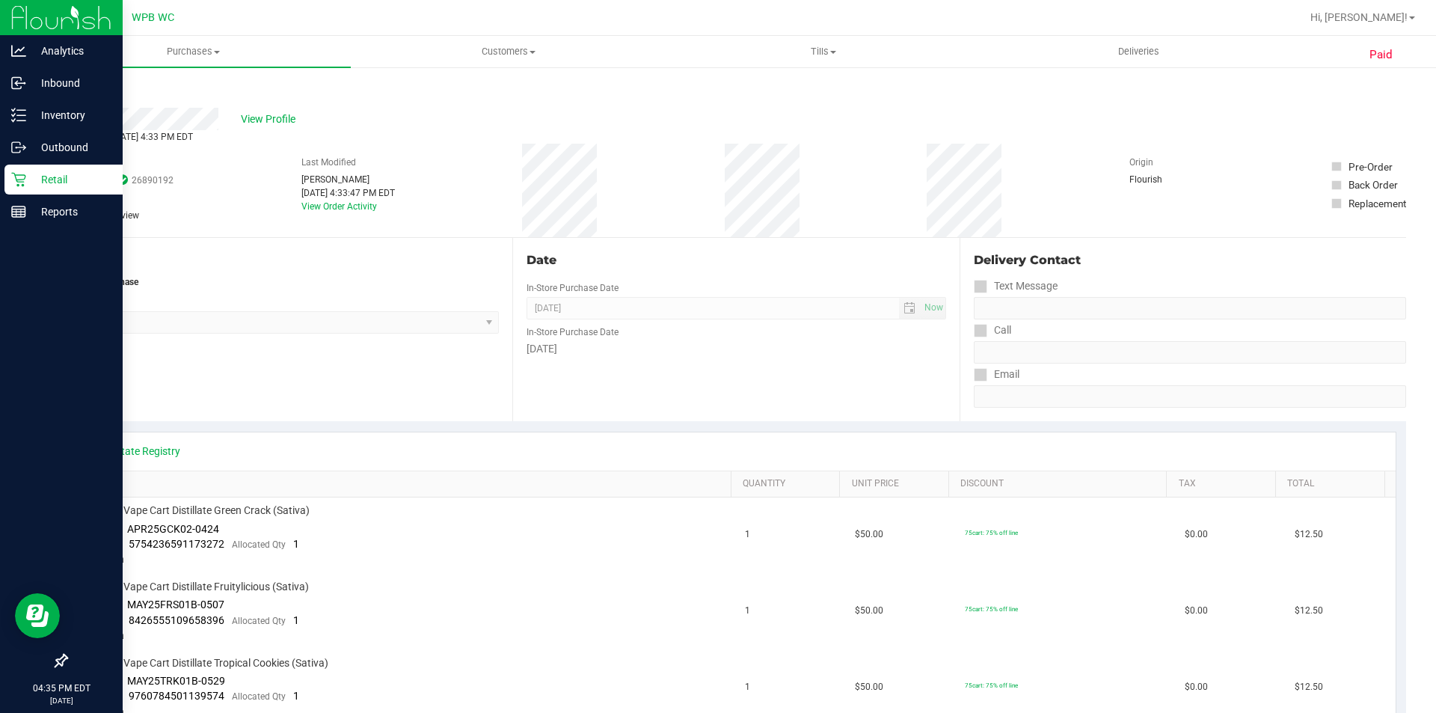
click at [30, 176] on p "Retail" at bounding box center [71, 180] width 90 height 18
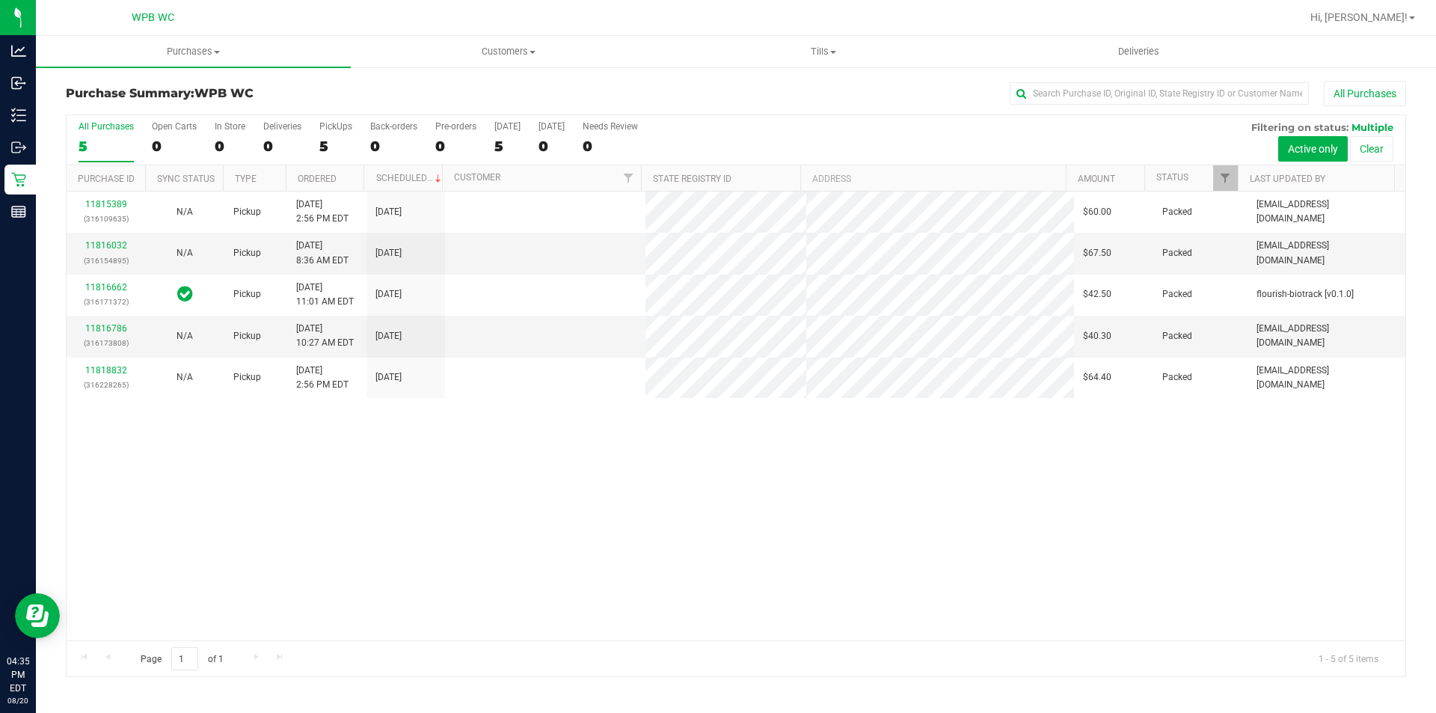
click at [883, 497] on div "11815389 (316109635) N/A Pickup 8/20/2025 2:56 PM EDT 8/20/2025 $60.00 Packed a…" at bounding box center [736, 415] width 1339 height 449
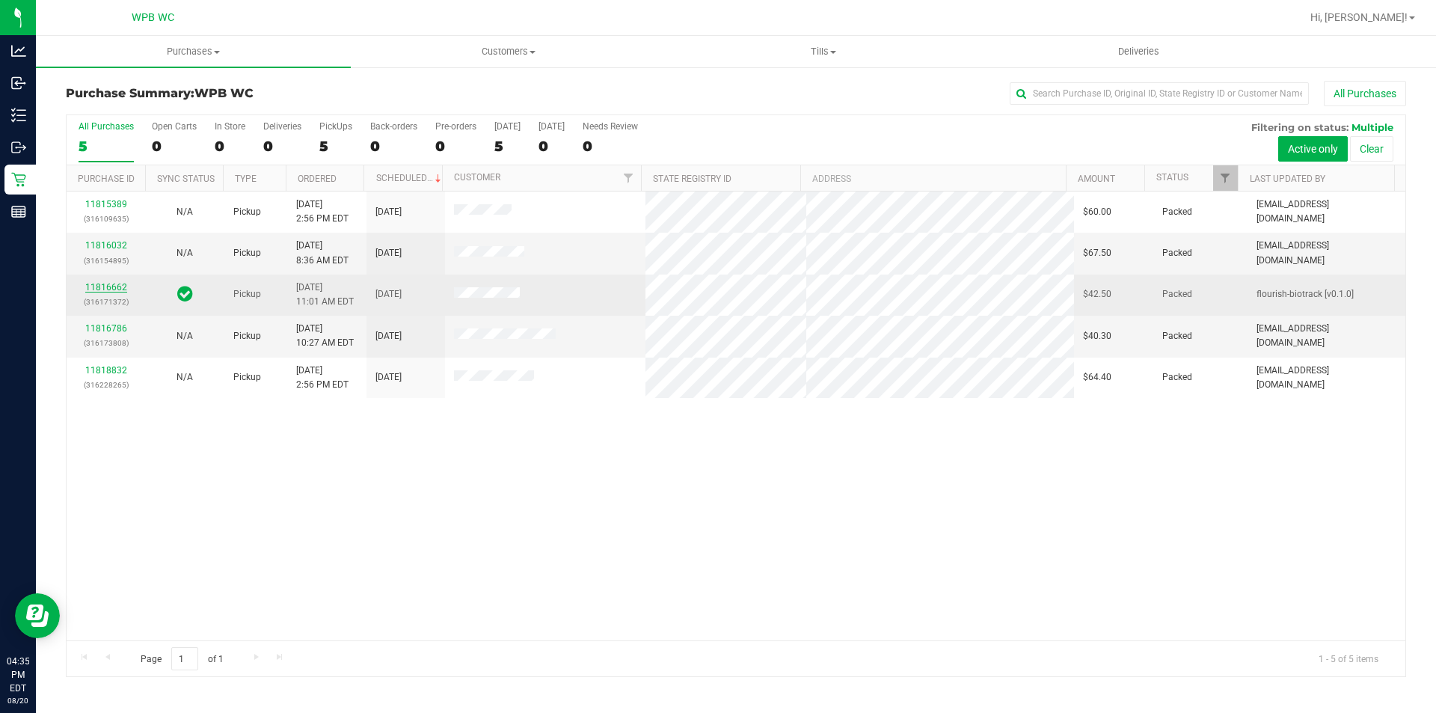
click at [105, 286] on link "11816662" at bounding box center [106, 287] width 42 height 10
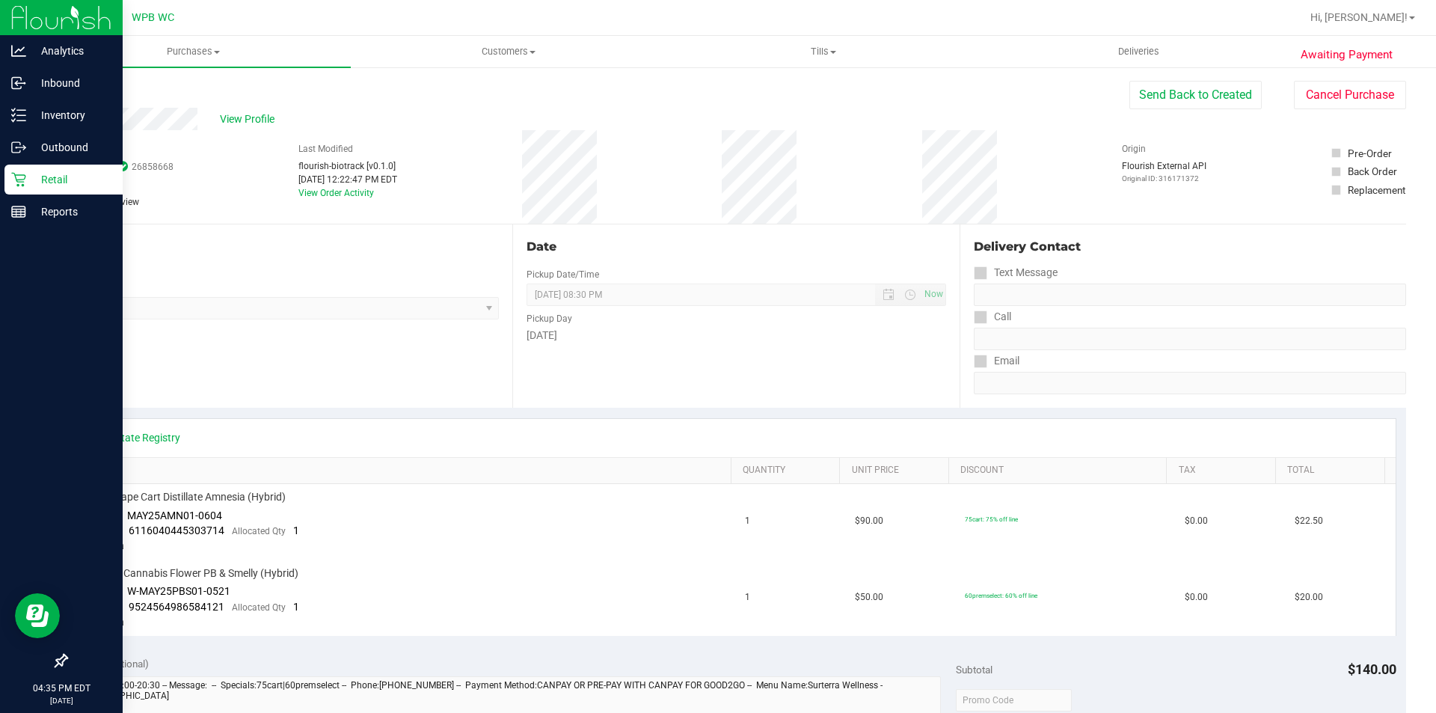
click at [17, 180] on icon at bounding box center [18, 180] width 14 height 14
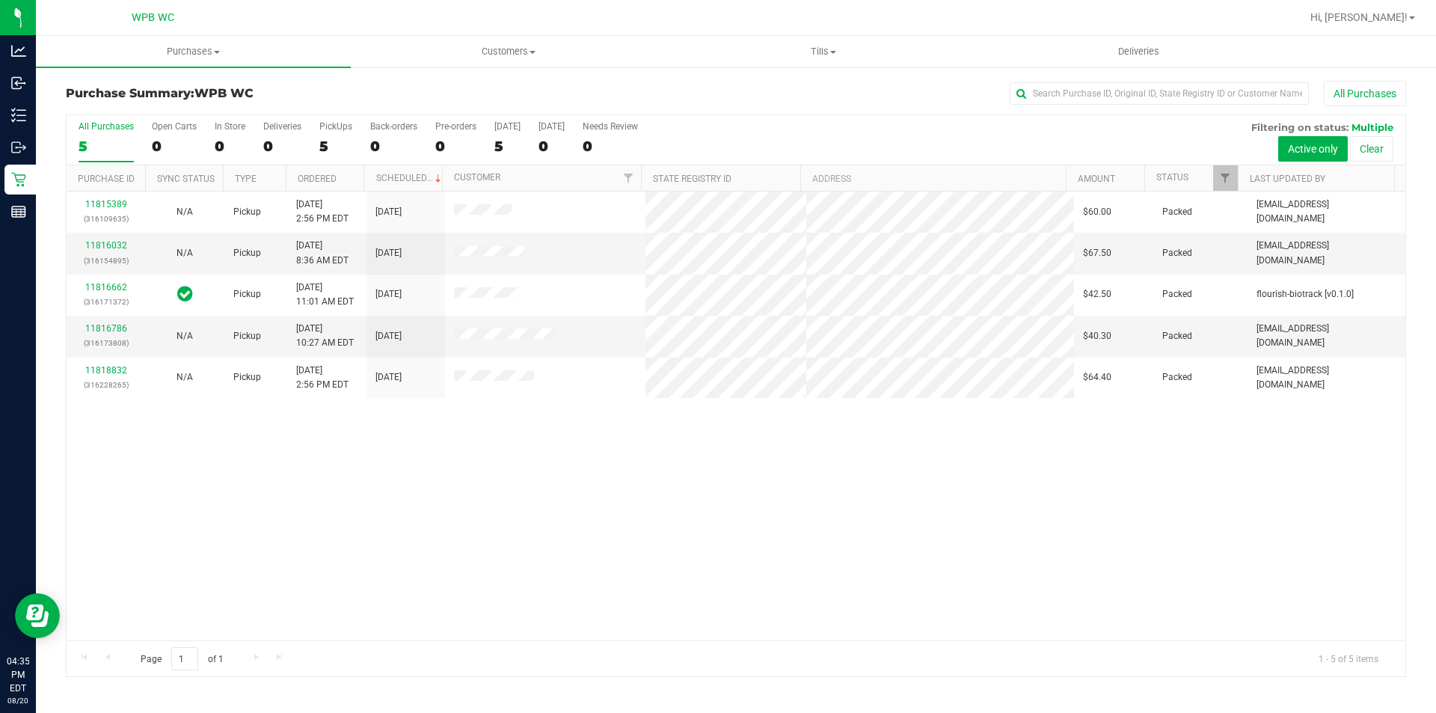
click at [790, 117] on div "All Purchases 5 Open Carts 0 In Store 0 Deliveries 0 PickUps 5 Back-orders 0 Pr…" at bounding box center [736, 121] width 1339 height 12
click at [713, 524] on div "11815389 (316109635) N/A Pickup 8/20/2025 2:56 PM EDT 8/20/2025 $60.00 Packed a…" at bounding box center [736, 415] width 1339 height 449
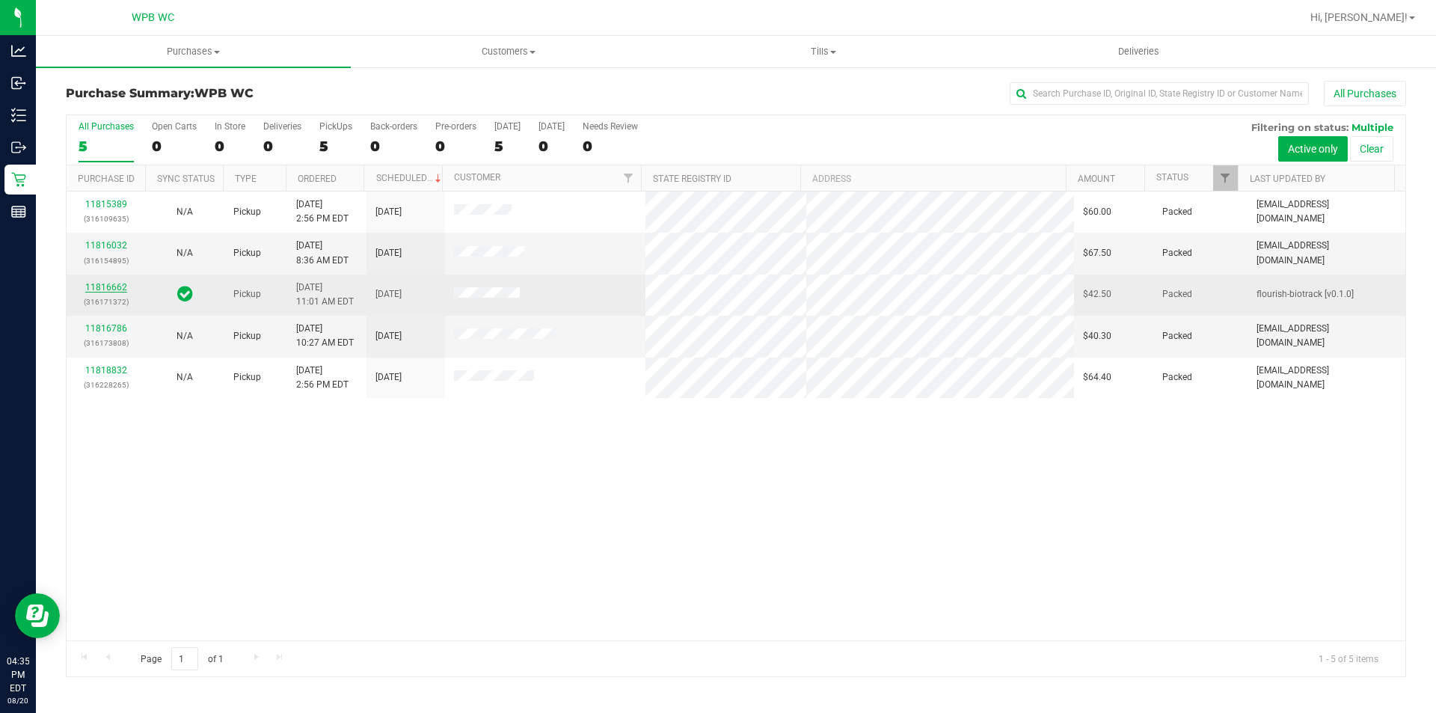
click at [105, 282] on link "11816662" at bounding box center [106, 287] width 42 height 10
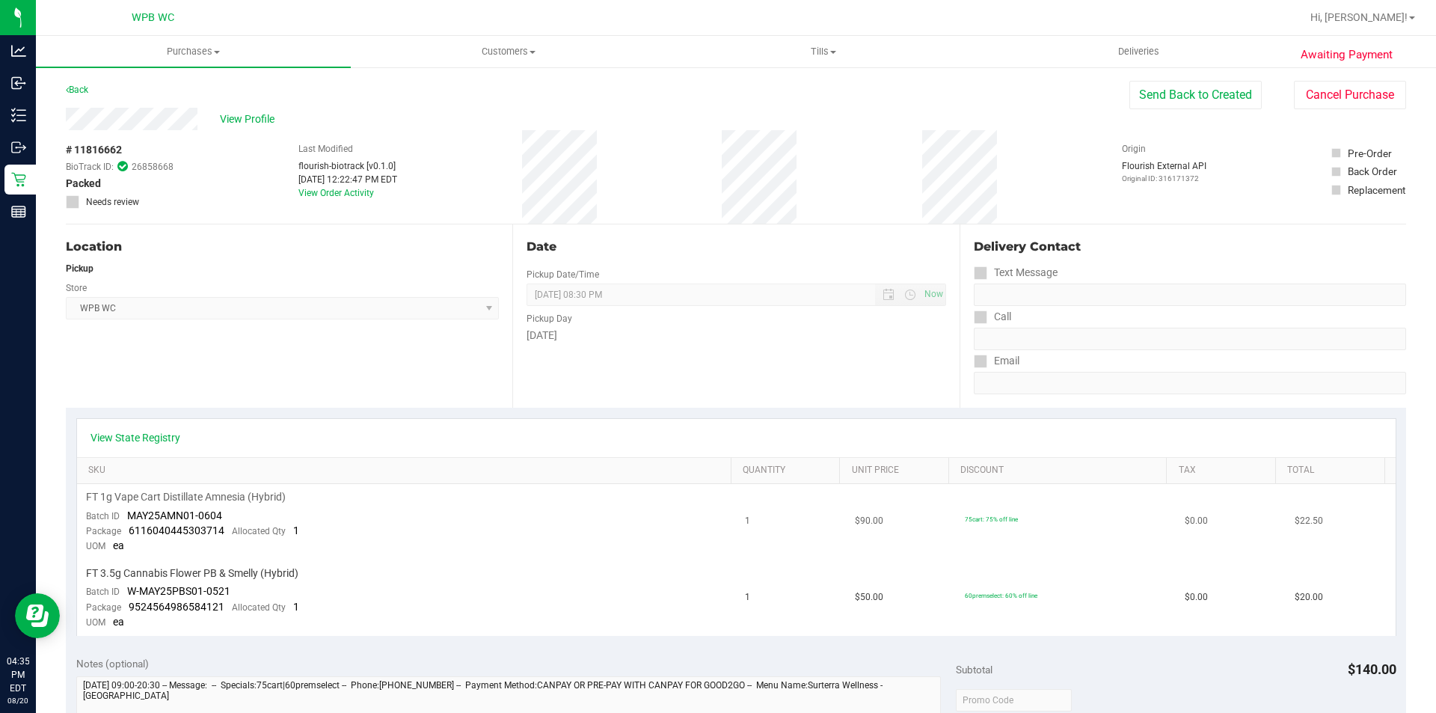
click at [497, 521] on td "FT 1g Vape Cart Distillate Amnesia (Hybrid) Batch ID MAY25AMN01-0604 Package 61…" at bounding box center [407, 522] width 660 height 76
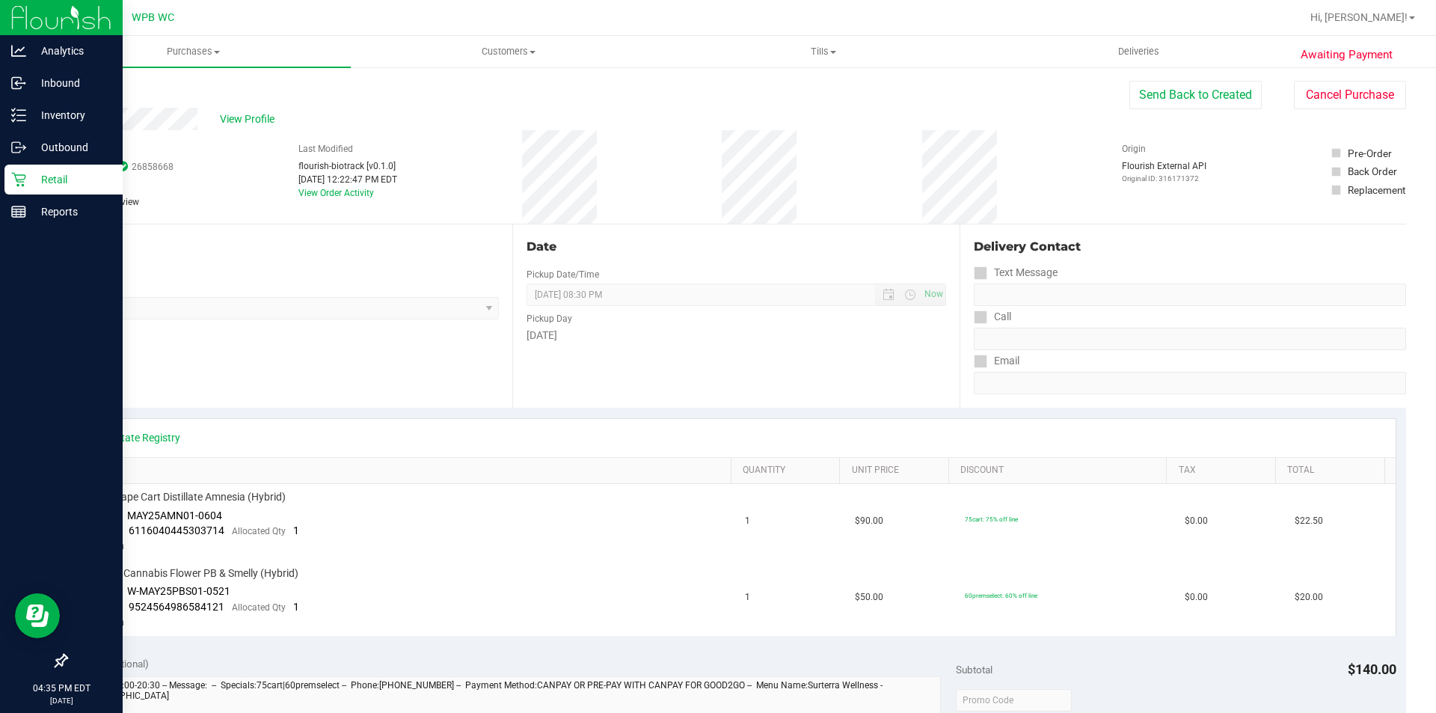
click at [13, 182] on icon at bounding box center [18, 179] width 15 height 15
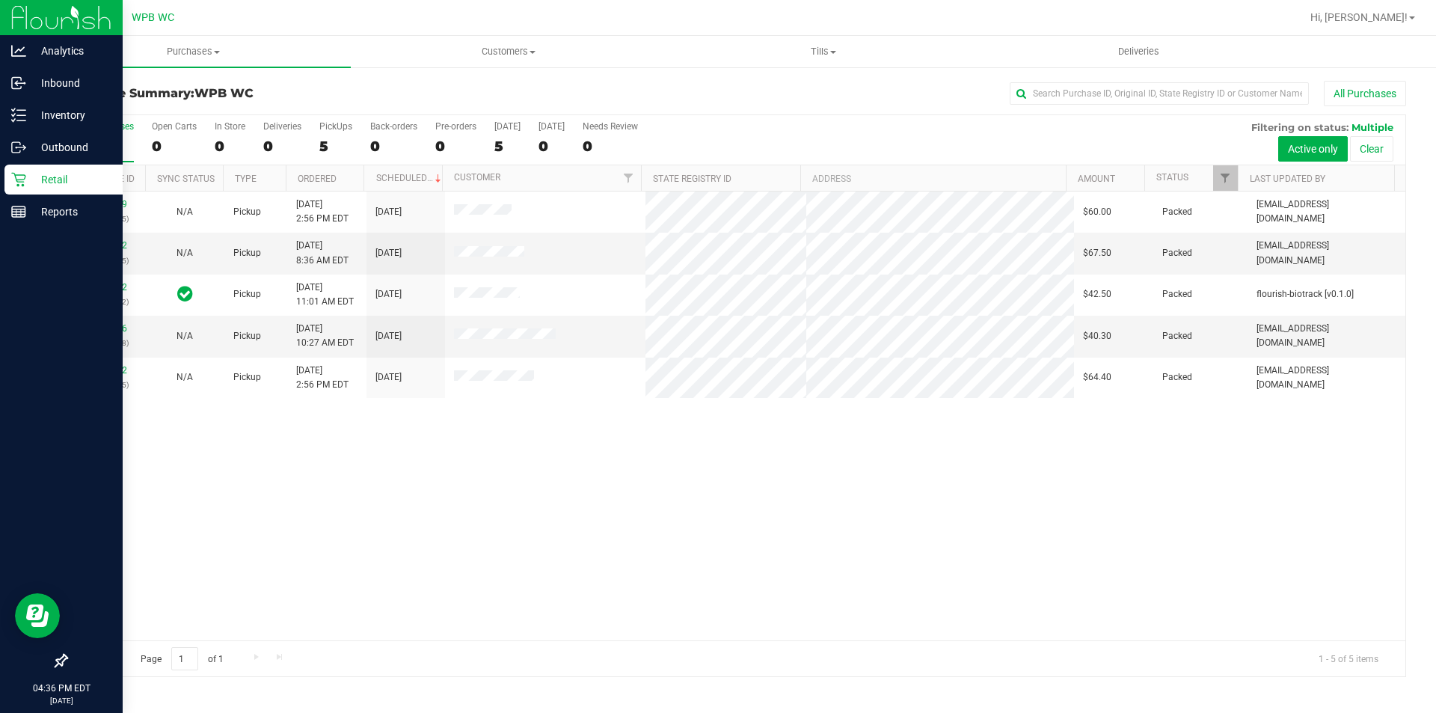
click at [13, 182] on icon at bounding box center [18, 179] width 15 height 15
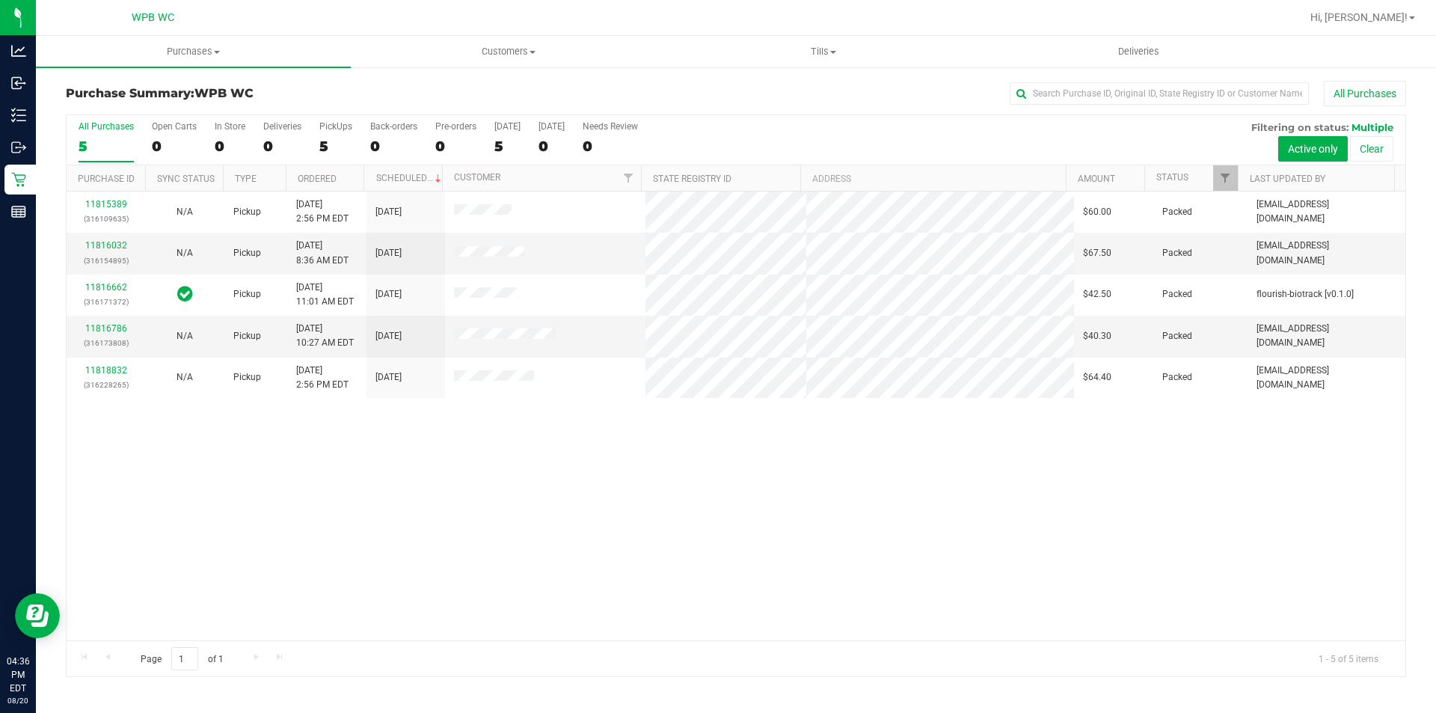
click at [626, 512] on div "11815389 (316109635) N/A Pickup 8/20/2025 2:56 PM EDT 8/20/2025 $60.00 Packed a…" at bounding box center [736, 415] width 1339 height 449
click at [581, 426] on div "11815389 (316109635) N/A Pickup 8/20/2025 2:56 PM EDT 8/20/2025 $60.00 Packed a…" at bounding box center [736, 415] width 1339 height 449
click at [676, 82] on div "All Purchases" at bounding box center [959, 93] width 894 height 25
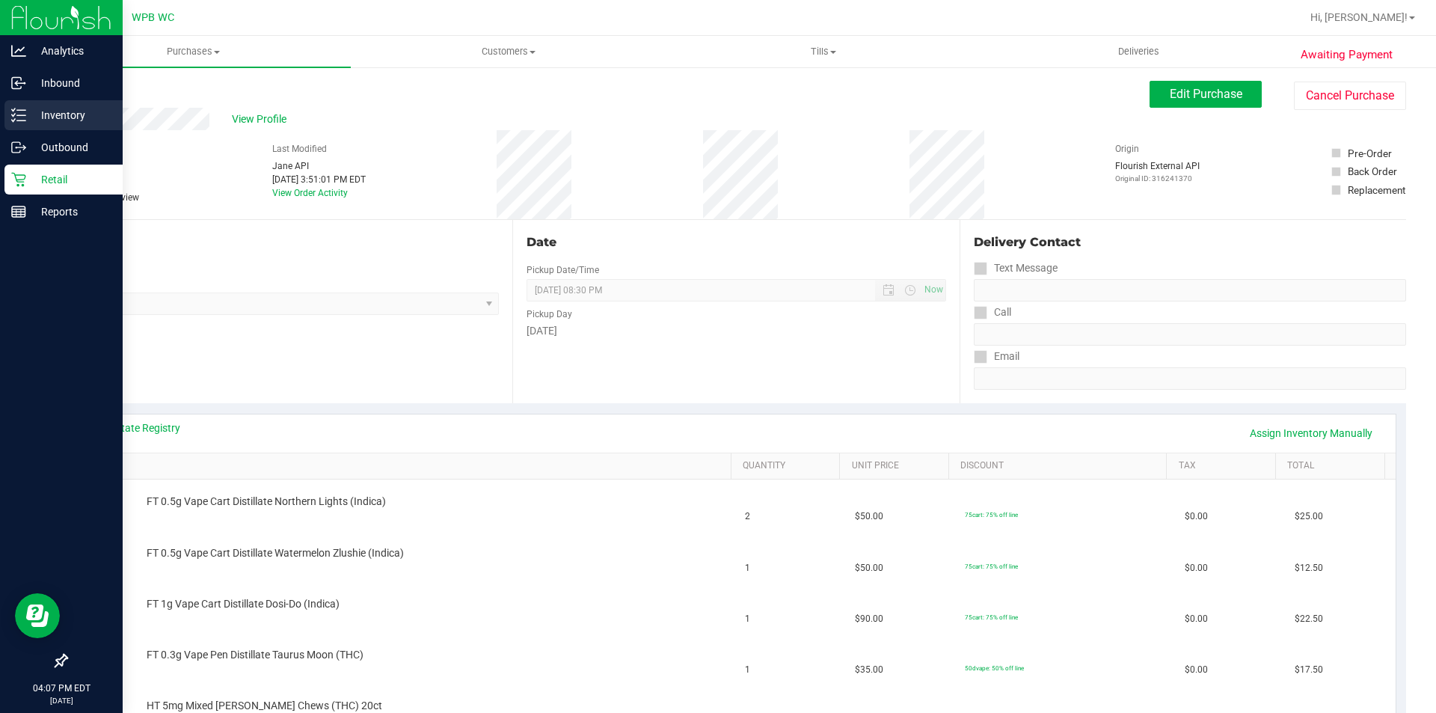
click at [56, 115] on p "Inventory" at bounding box center [71, 115] width 90 height 18
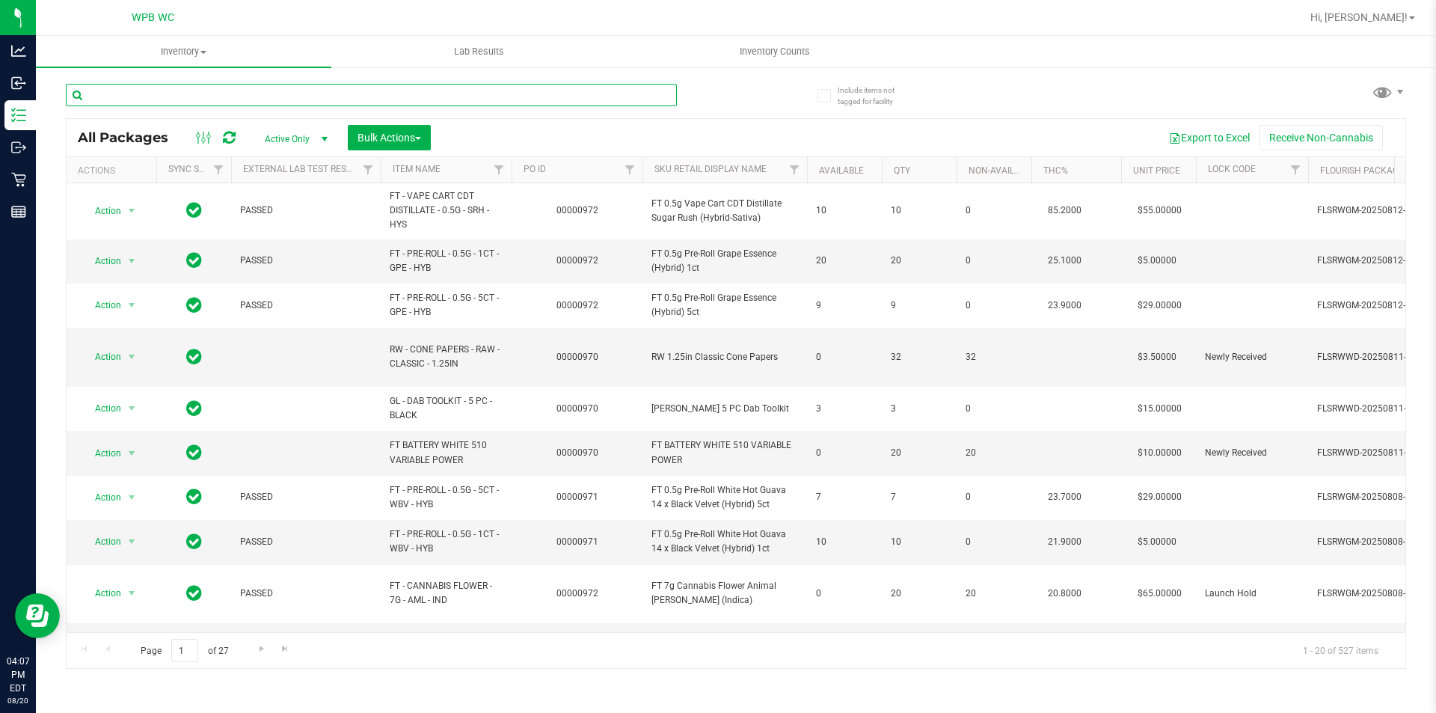
click at [148, 95] on input "text" at bounding box center [371, 95] width 611 height 22
drag, startPoint x: 91, startPoint y: 96, endPoint x: 1005, endPoint y: 82, distance: 914.1
click at [1005, 82] on div "All Packages Active Only Active Only Lab Samples Locked All External Internal B…" at bounding box center [736, 369] width 1340 height 599
click at [595, 94] on input "text" at bounding box center [371, 95] width 611 height 22
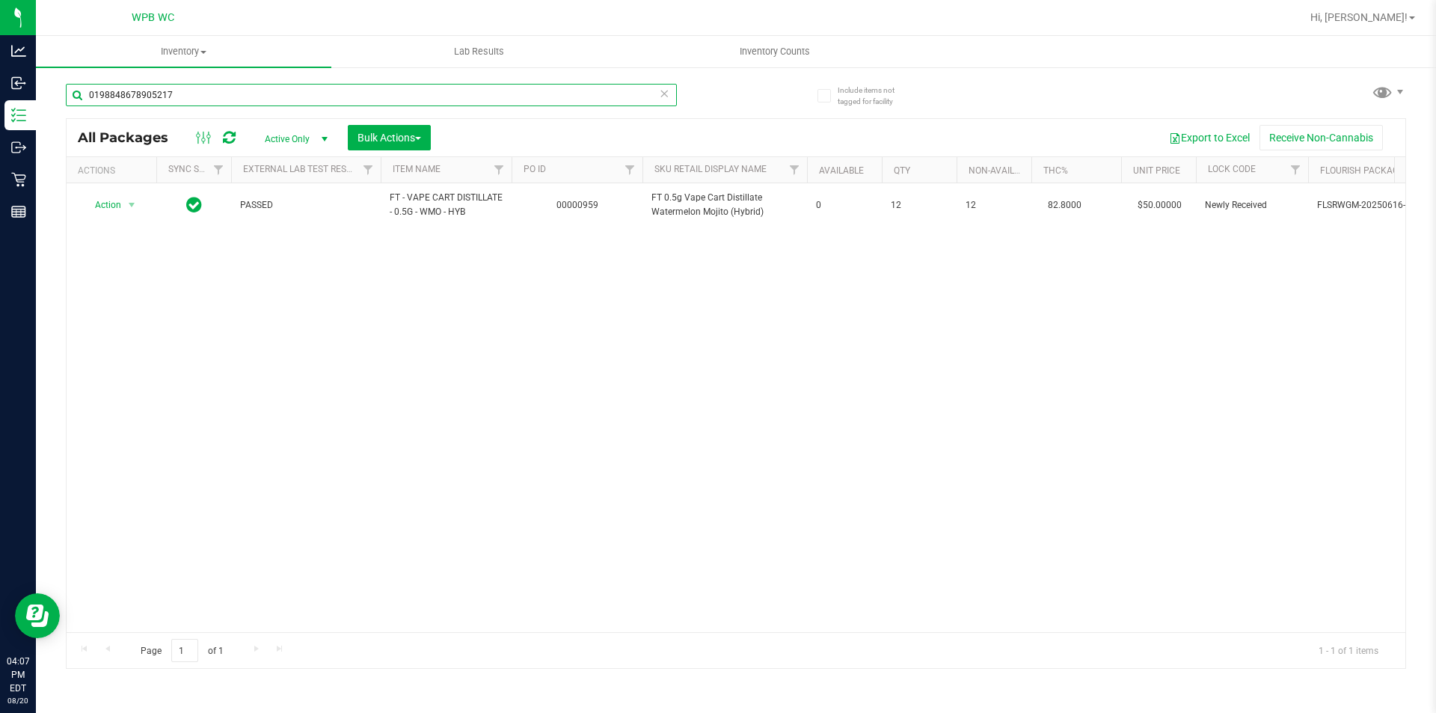
type input "0198848678905217"
click at [314, 328] on div "Action Action Edit attributes Global inventory Locate package Package audit log…" at bounding box center [736, 407] width 1339 height 449
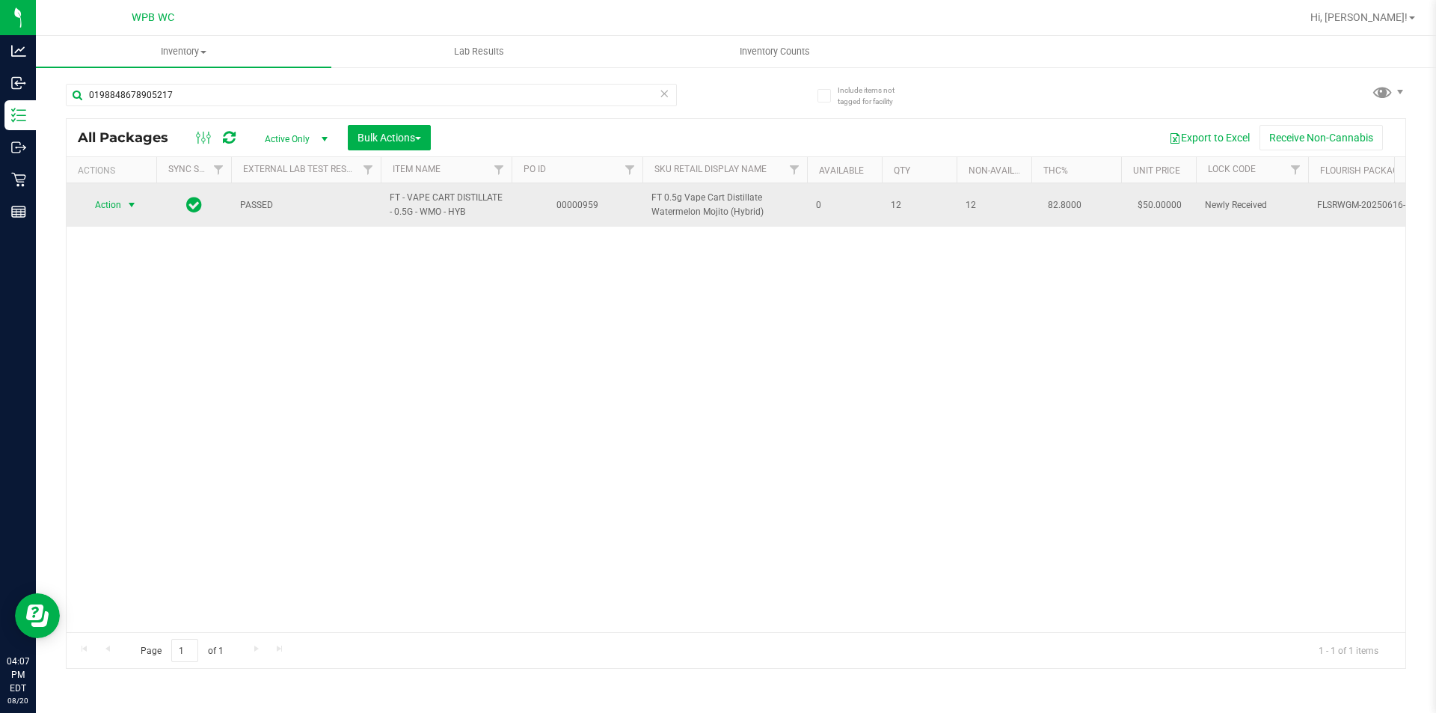
click at [117, 212] on span "Action" at bounding box center [102, 204] width 40 height 21
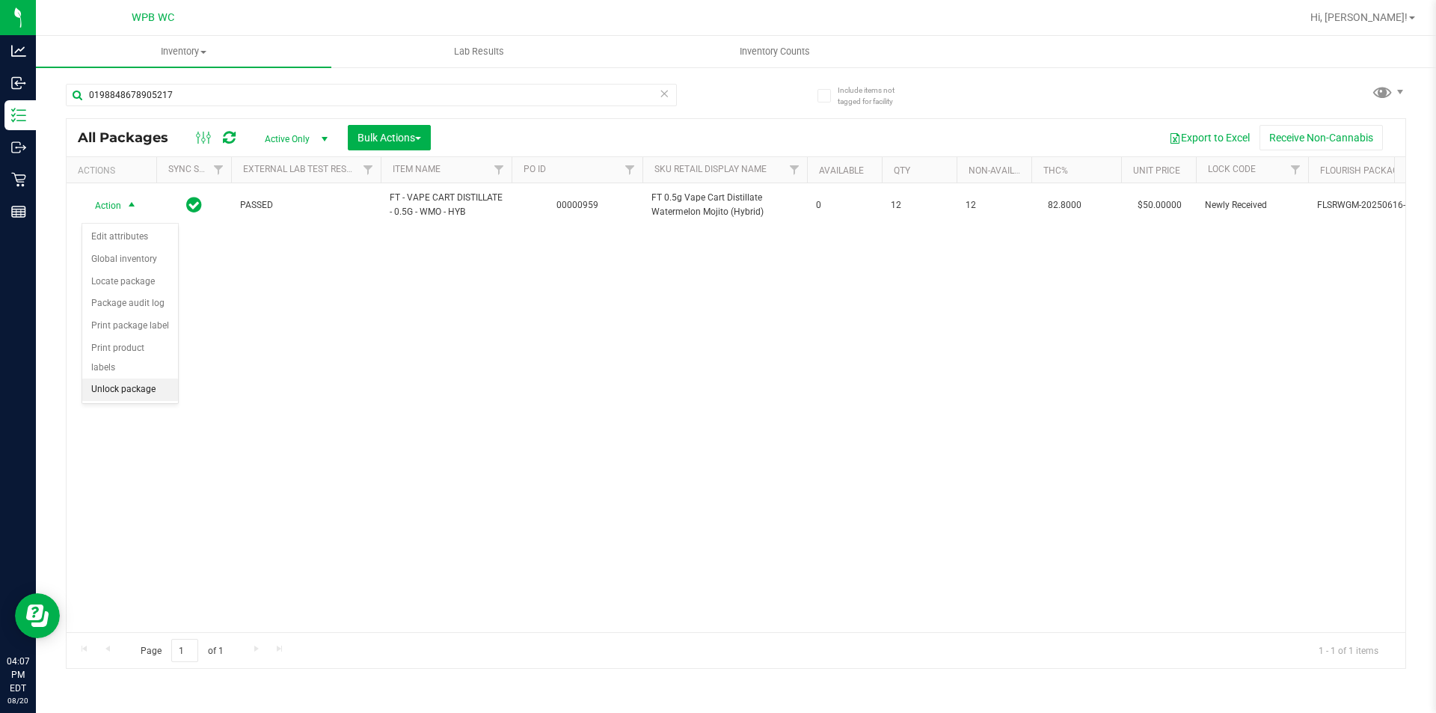
click at [129, 378] on li "Unlock package" at bounding box center [130, 389] width 96 height 22
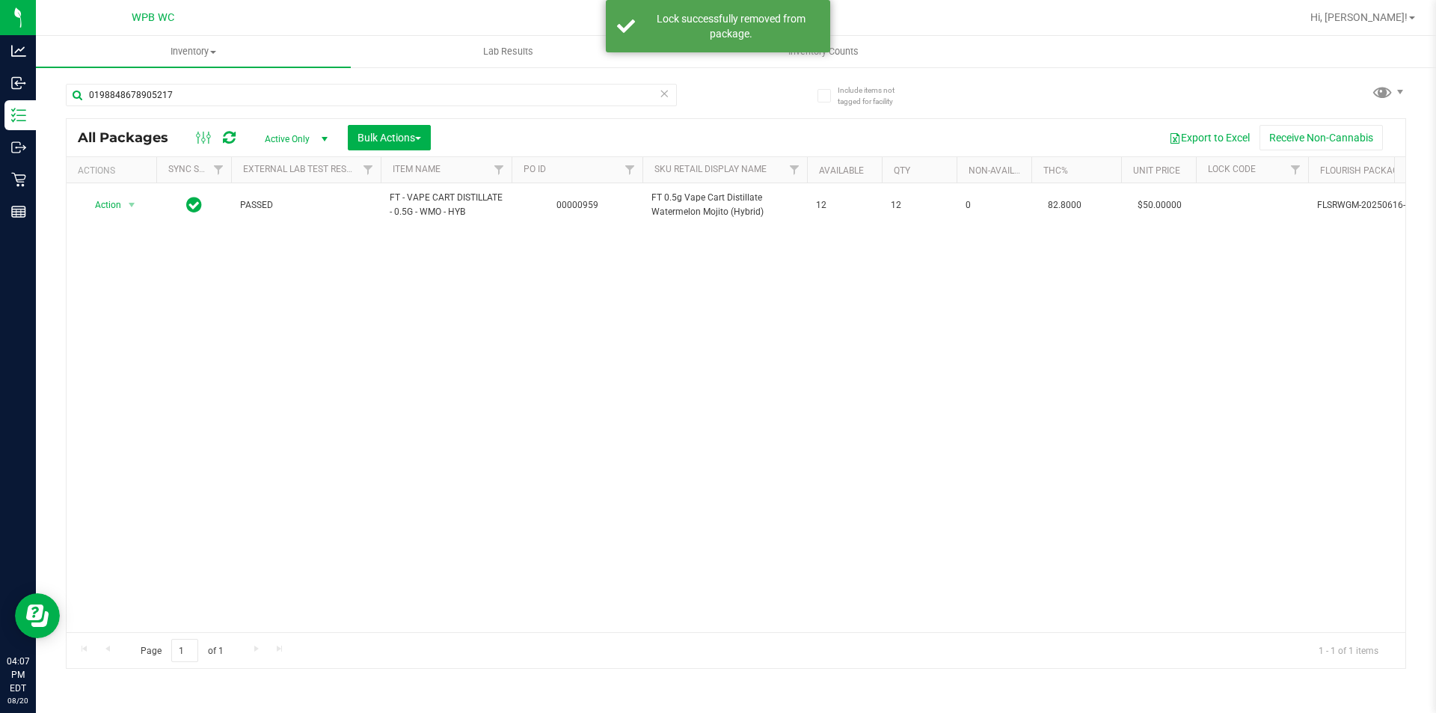
click at [364, 429] on div "Action Action Adjust qty Create package Edit attributes Global inventory Locate…" at bounding box center [736, 407] width 1339 height 449
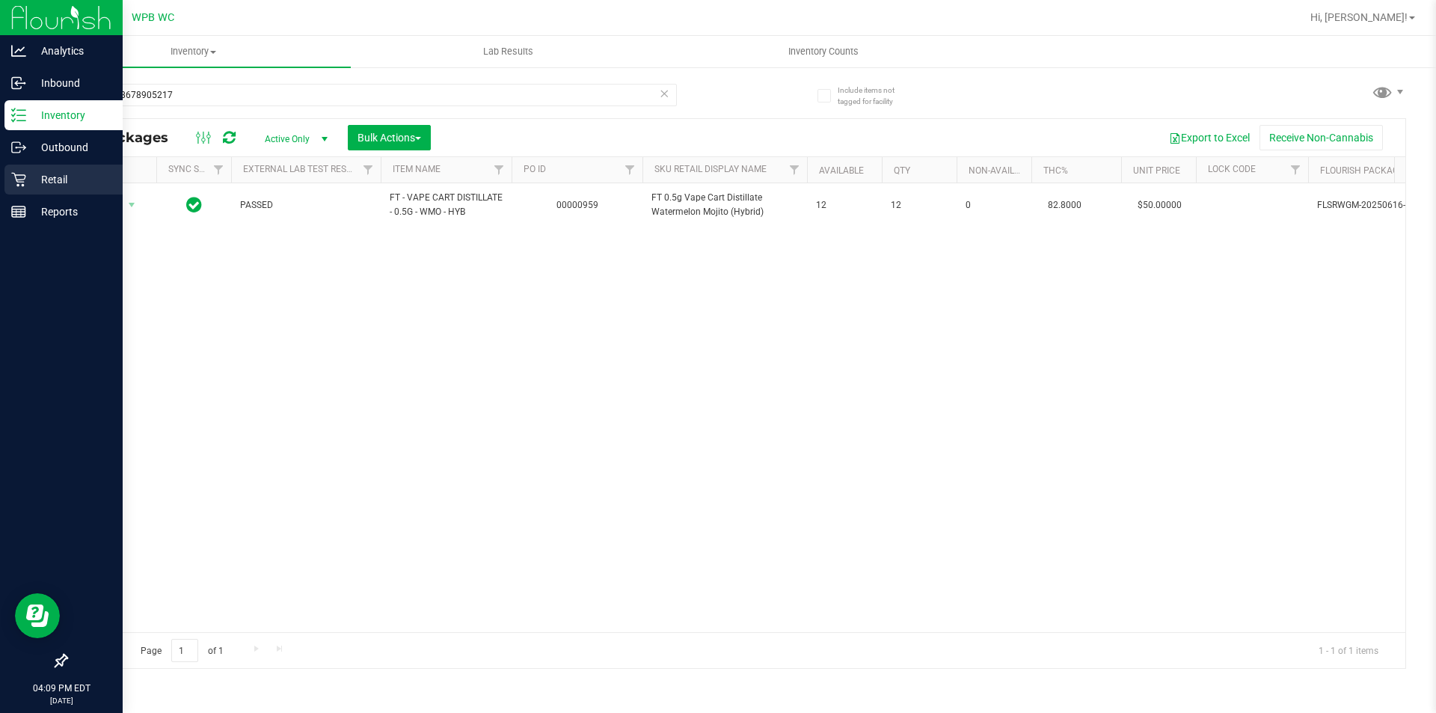
click at [10, 190] on div "Retail" at bounding box center [63, 180] width 118 height 30
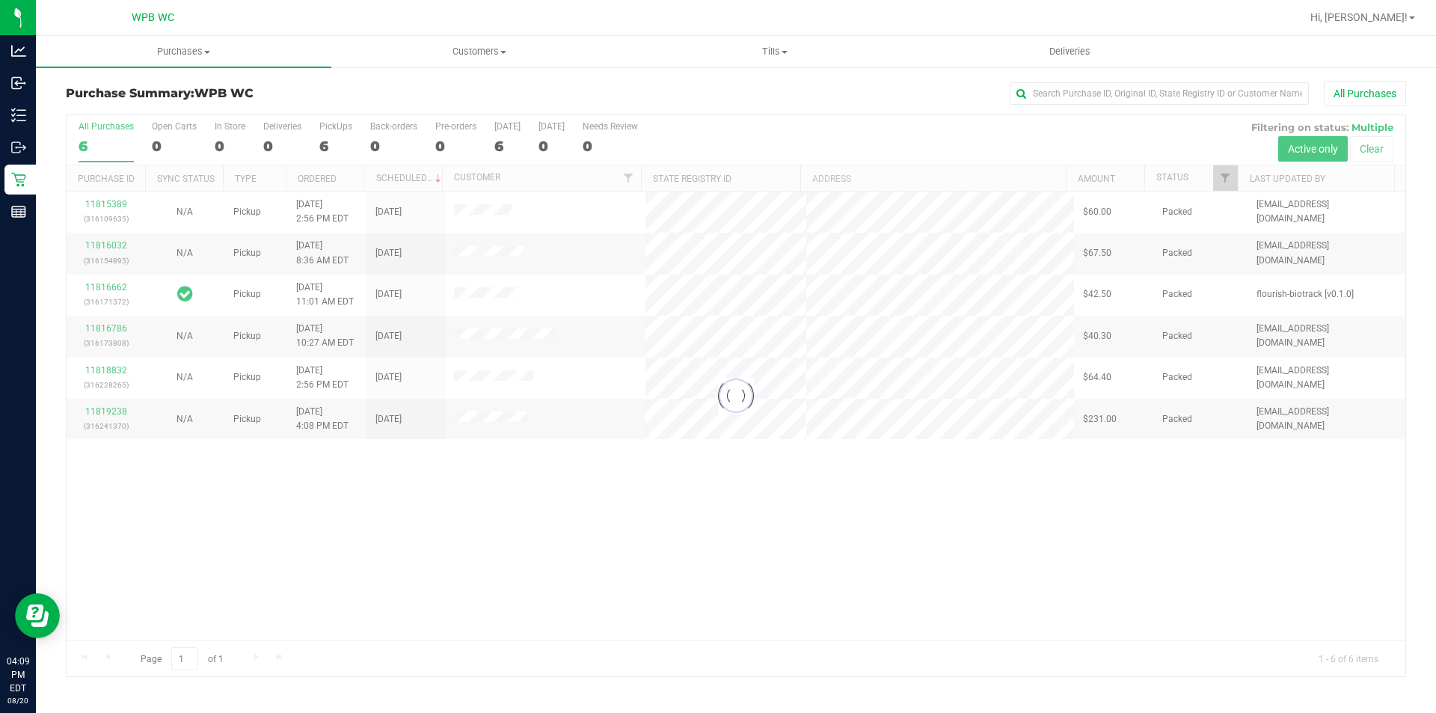
click at [620, 647] on div at bounding box center [736, 395] width 1339 height 561
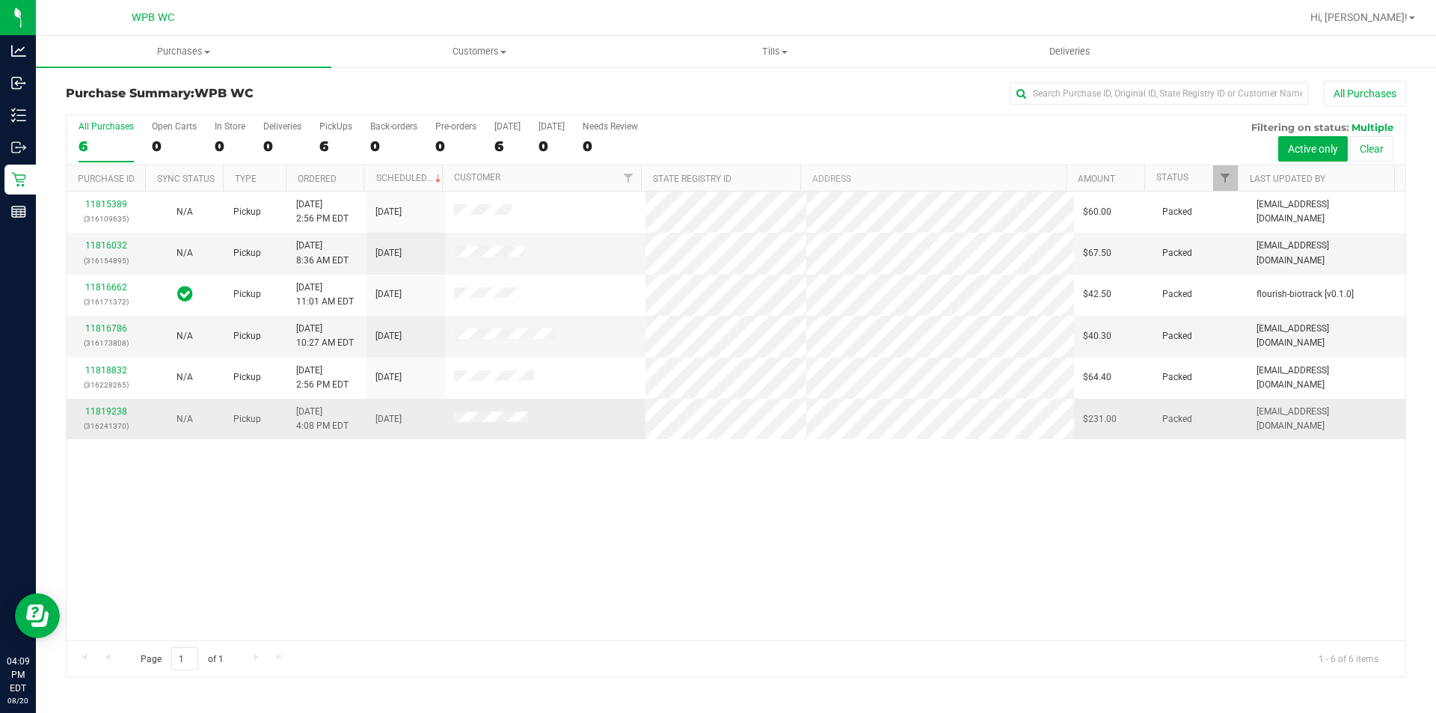
click at [110, 400] on td "11819238 (316241370)" at bounding box center [106, 419] width 79 height 40
click at [114, 407] on link "11819238" at bounding box center [106, 411] width 42 height 10
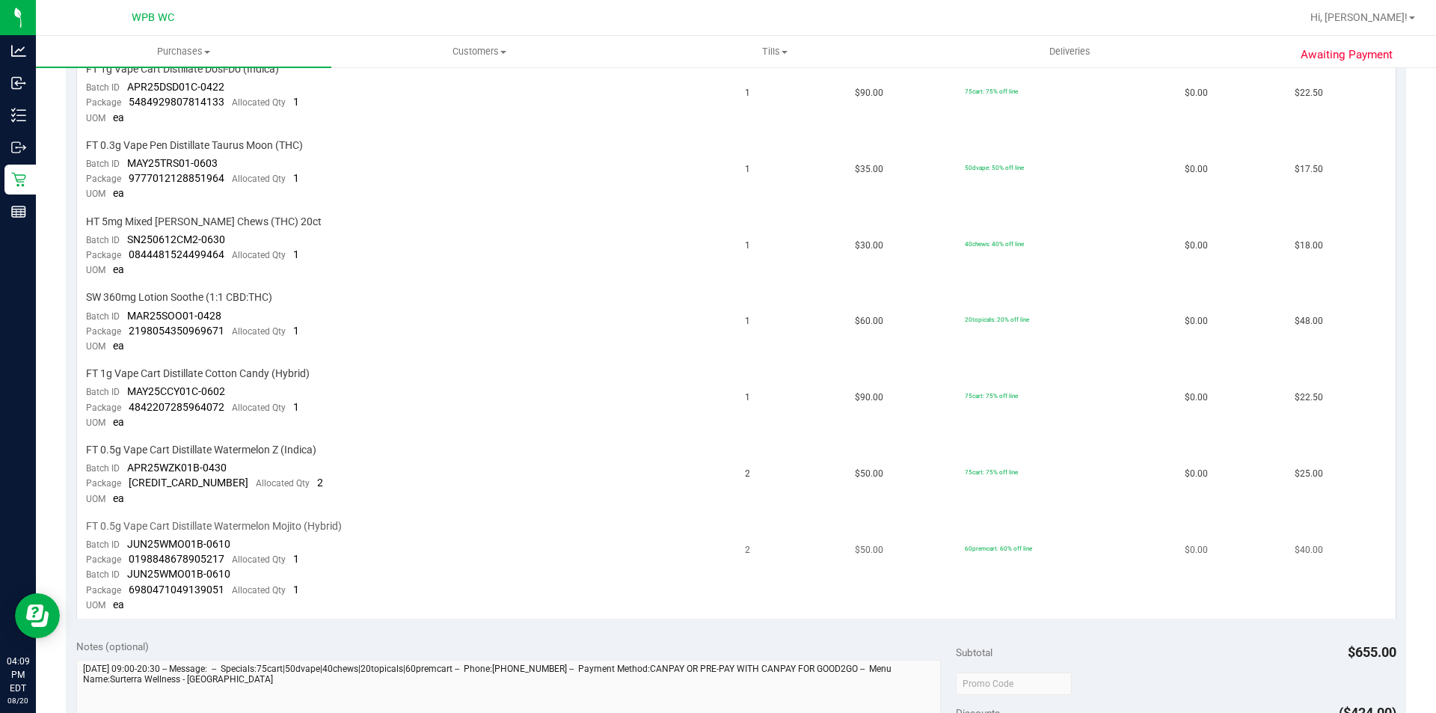
scroll to position [748, 0]
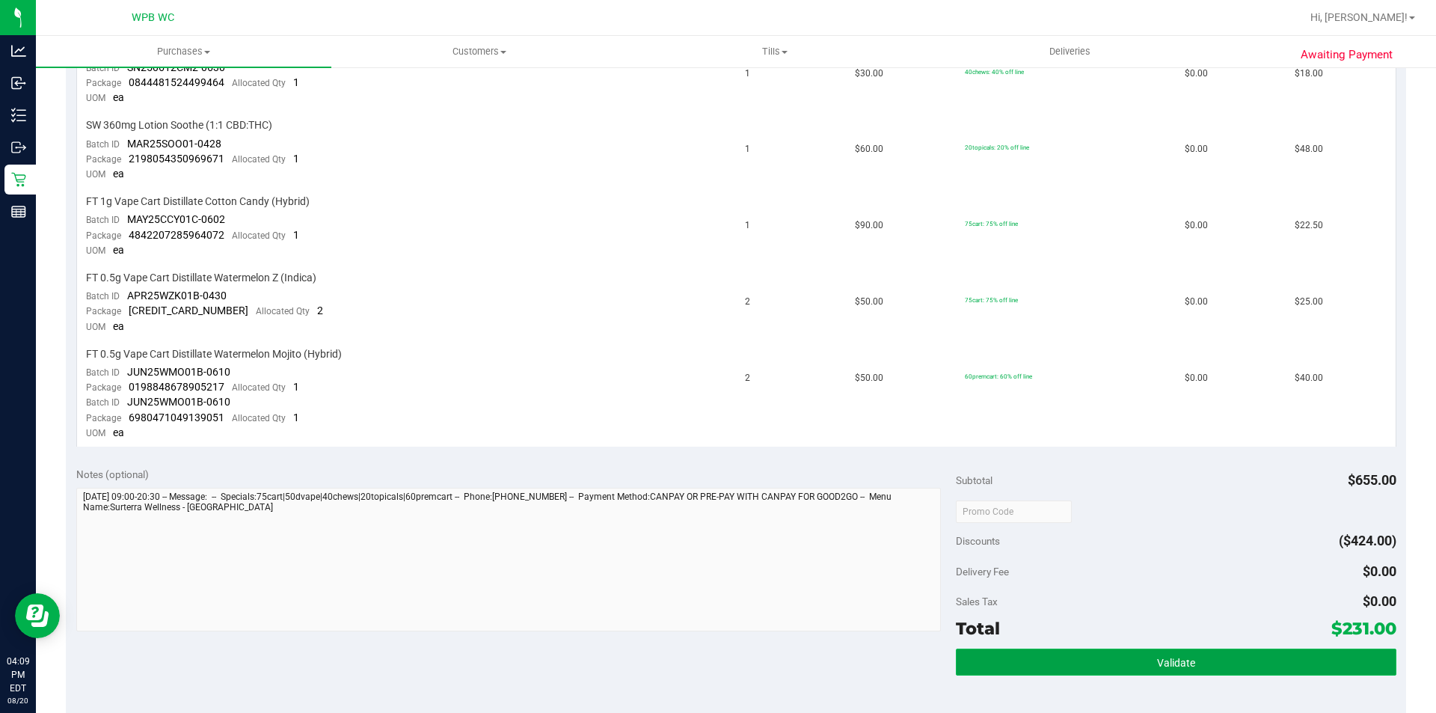
click at [1157, 668] on span "Validate" at bounding box center [1176, 663] width 38 height 12
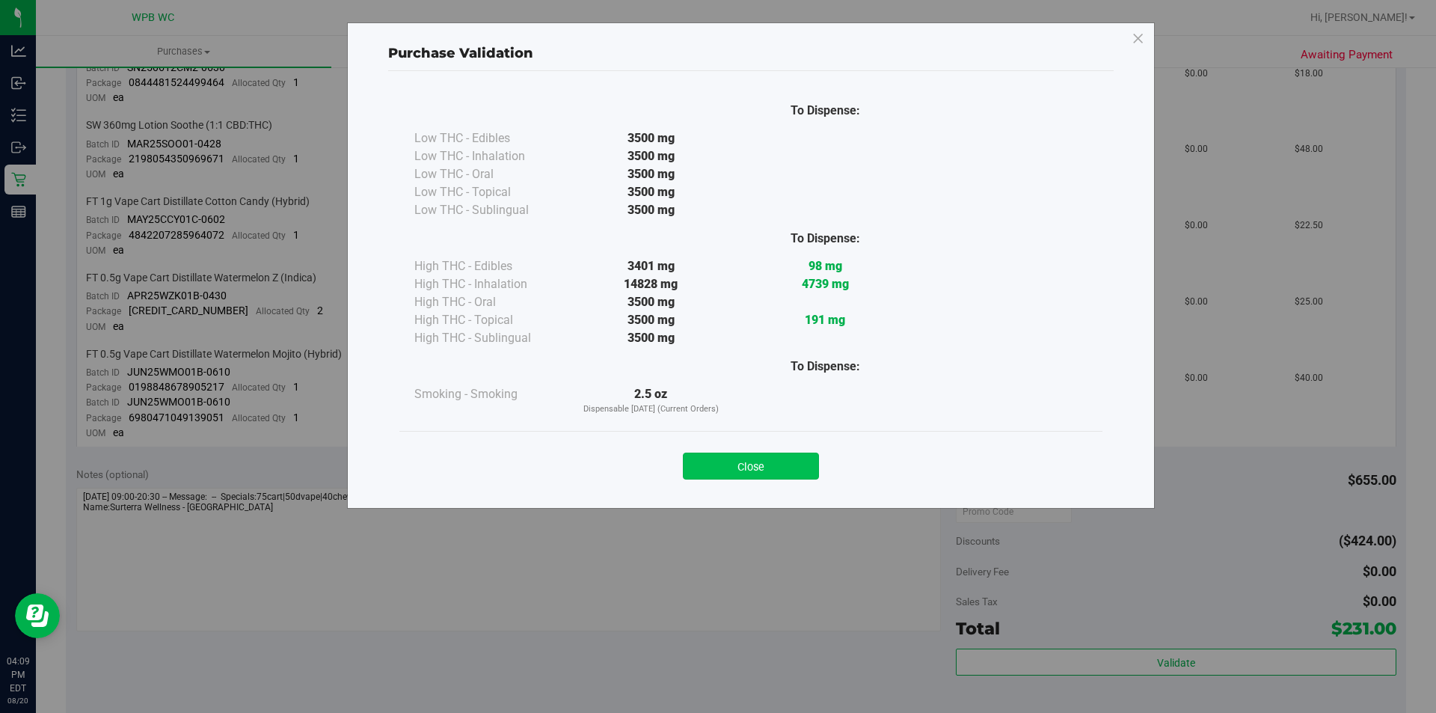
click at [746, 455] on button "Close" at bounding box center [751, 465] width 136 height 27
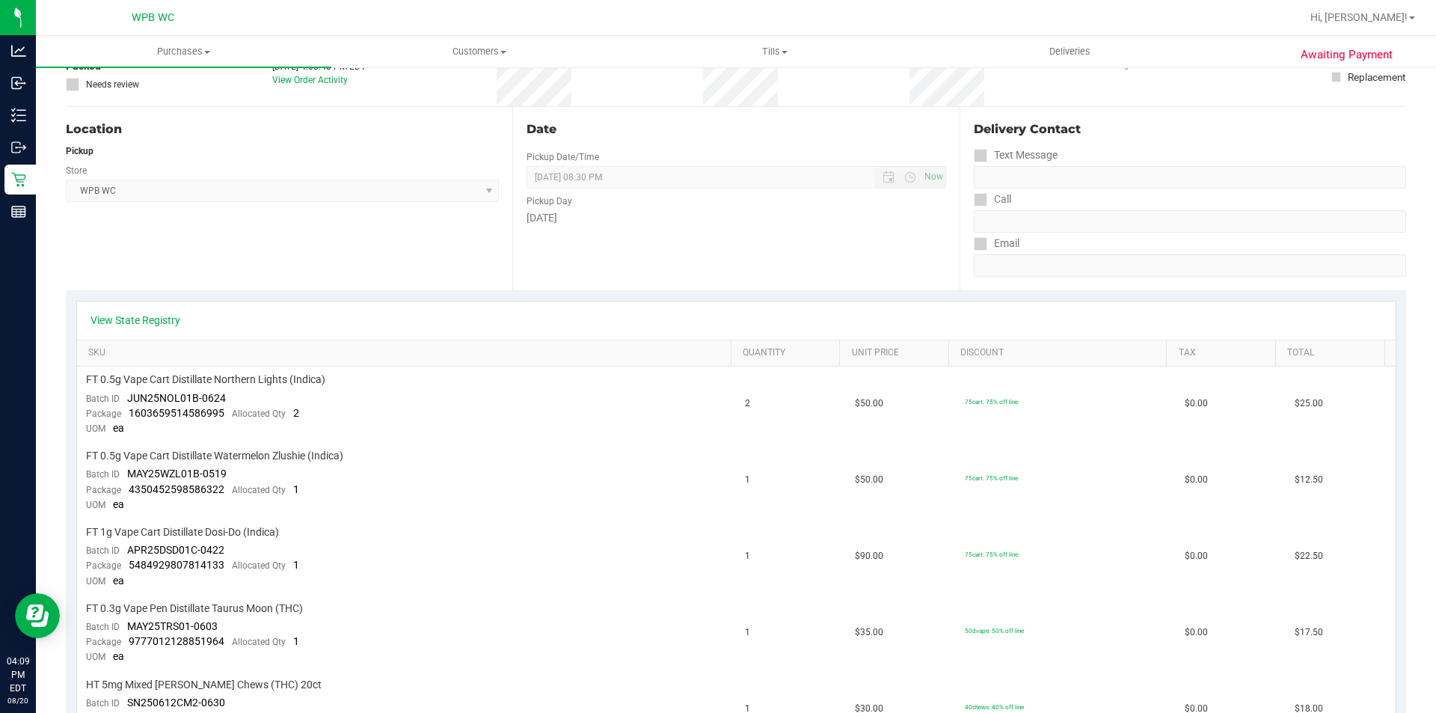
scroll to position [0, 0]
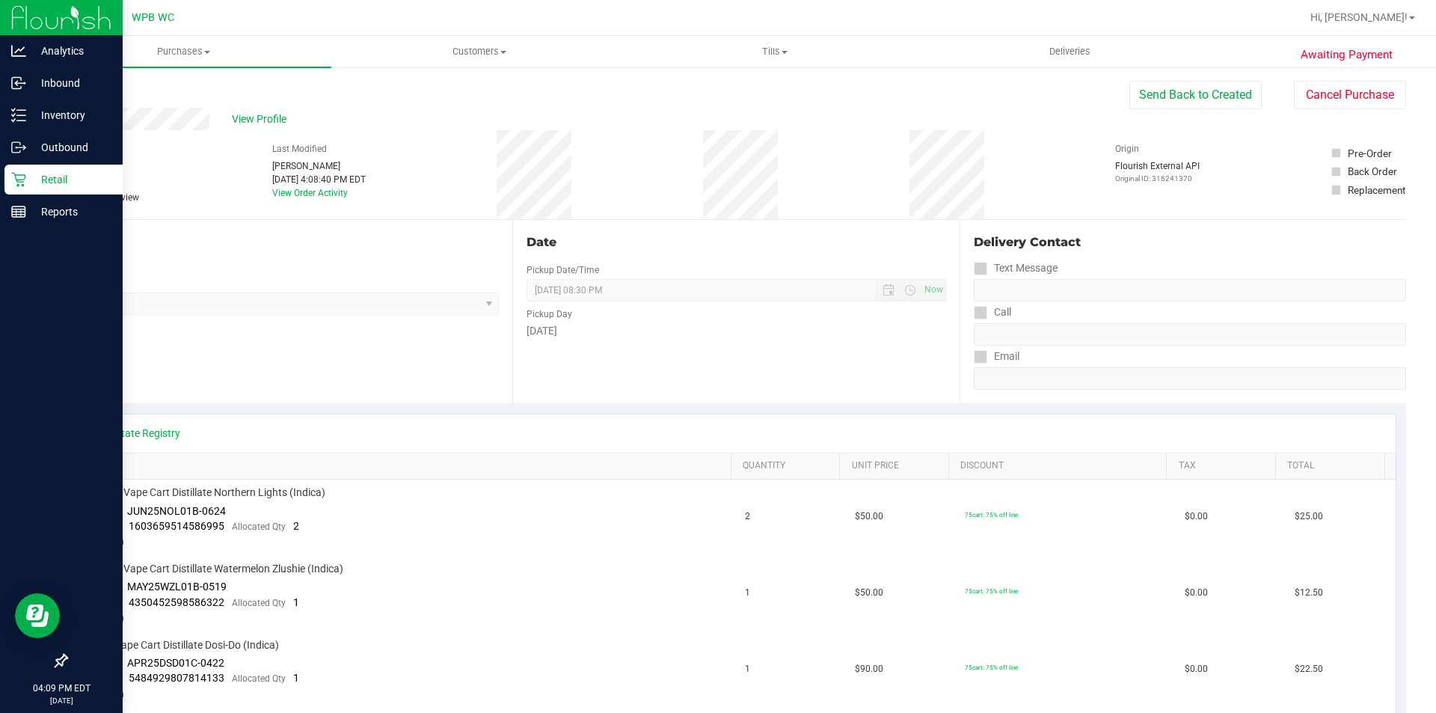
click at [55, 172] on p "Retail" at bounding box center [71, 180] width 90 height 18
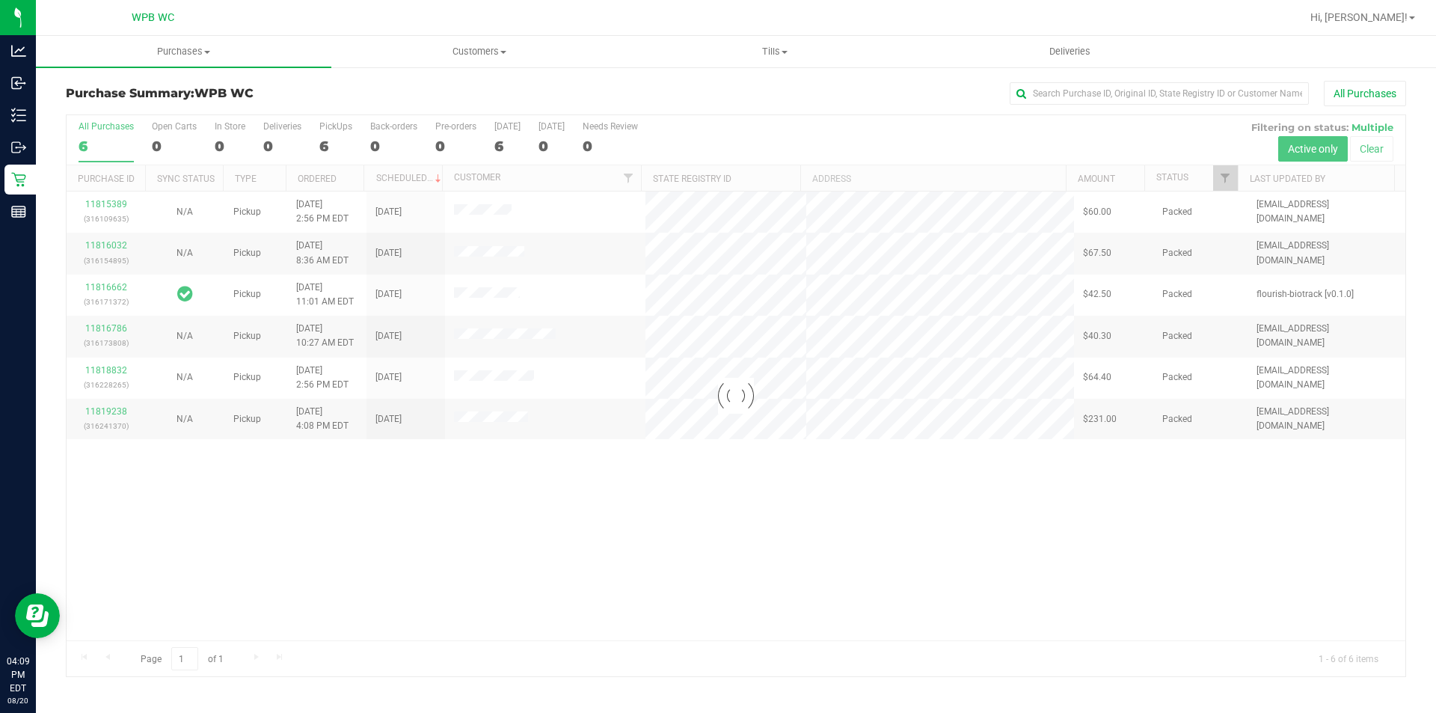
click at [427, 555] on div at bounding box center [736, 395] width 1339 height 561
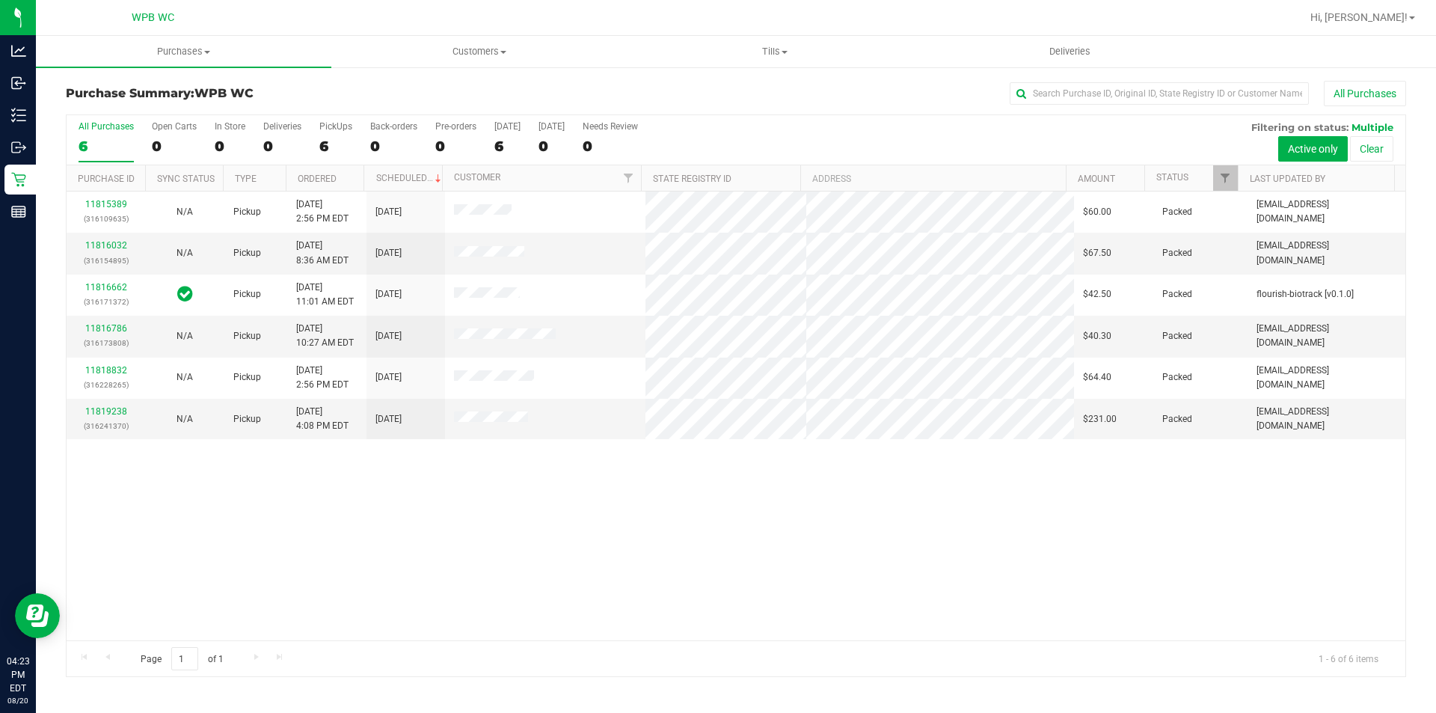
click at [722, 141] on div "All Purchases 6 Open Carts 0 In Store 0 Deliveries 0 PickUps 6 Back-orders 0 Pr…" at bounding box center [736, 140] width 1339 height 50
